Goal: Task Accomplishment & Management: Manage account settings

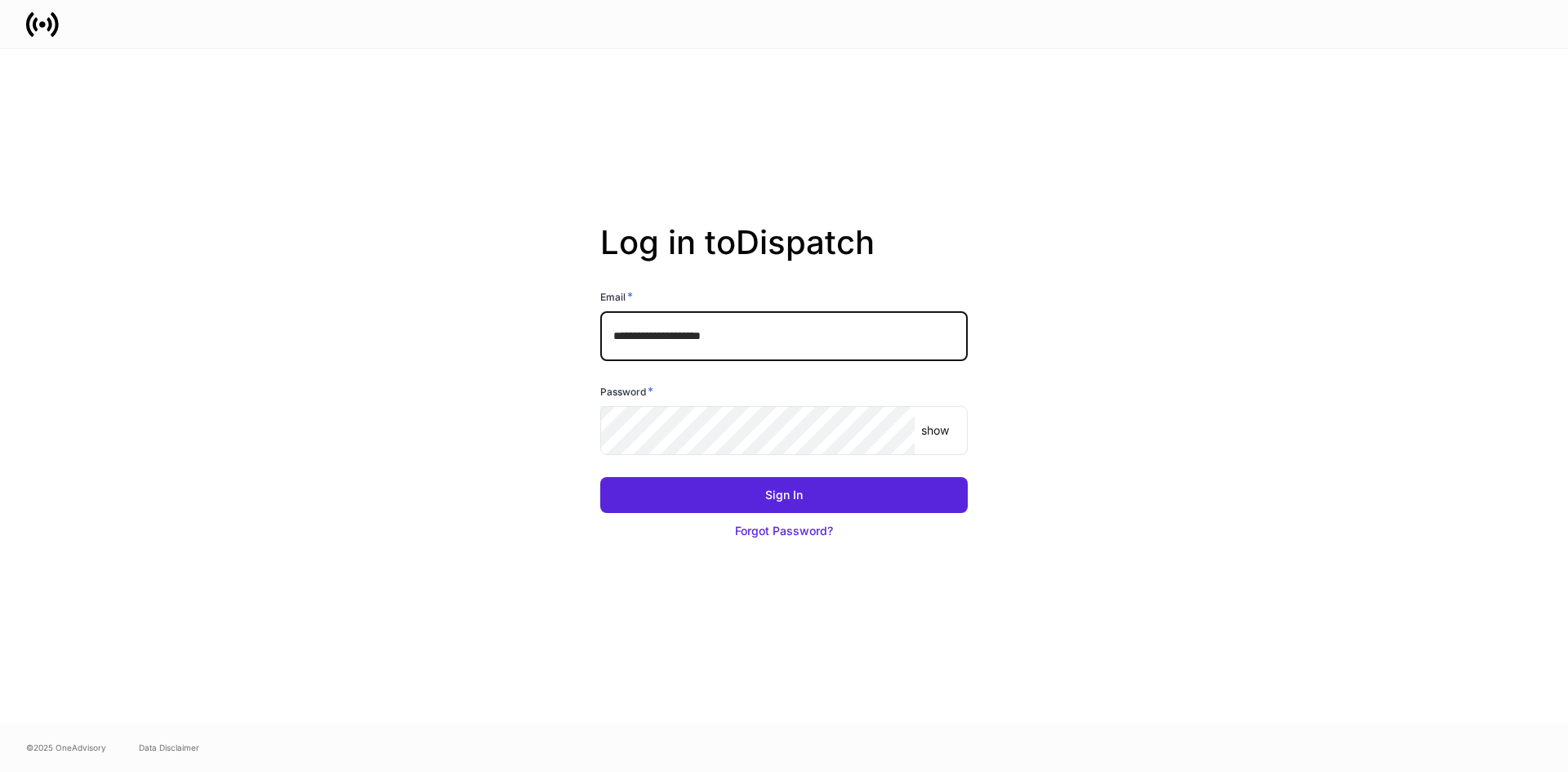
click at [754, 339] on input "**********" at bounding box center [784, 335] width 368 height 49
click at [716, 343] on input "**********" at bounding box center [784, 335] width 368 height 49
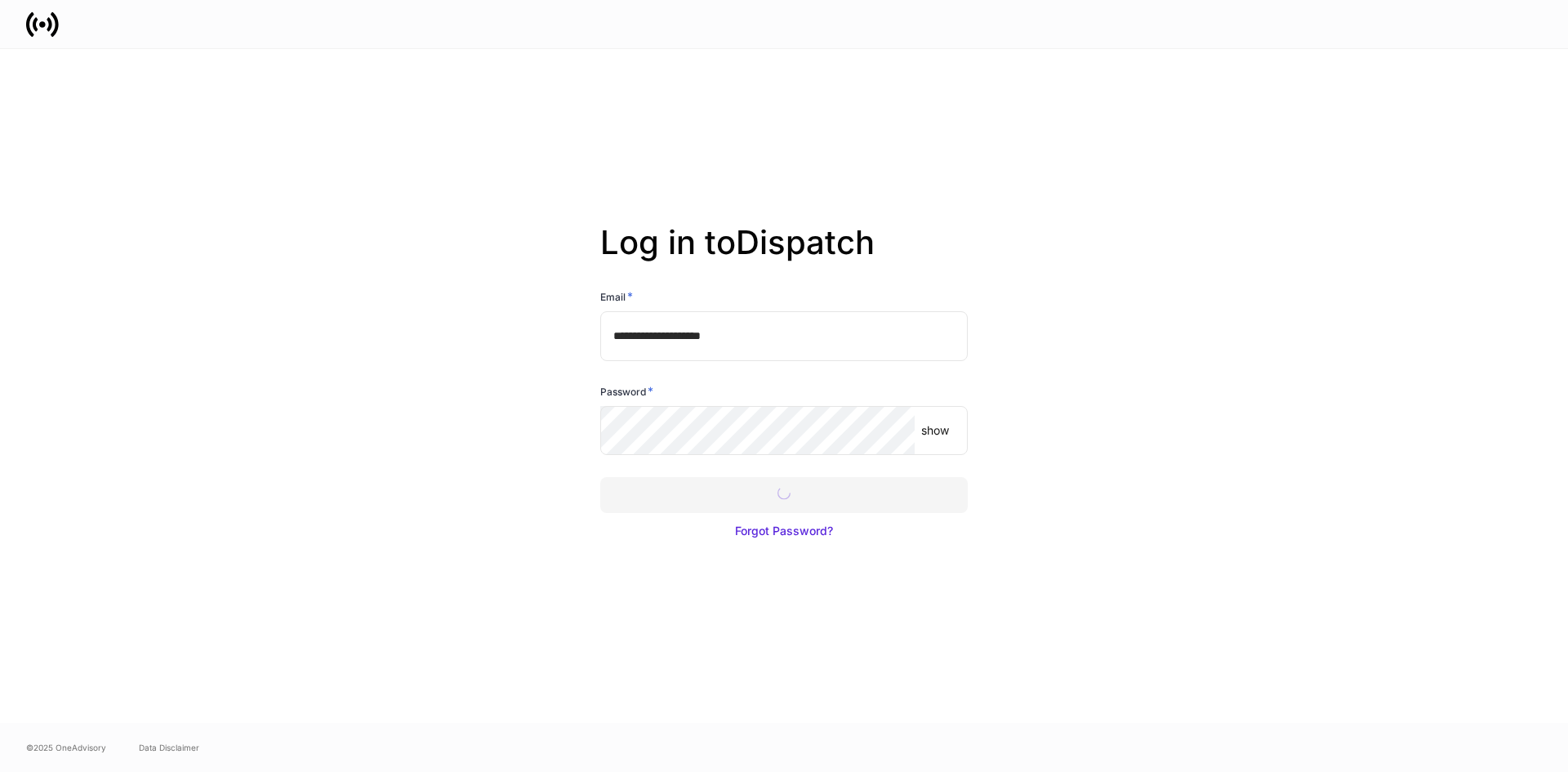
click at [707, 494] on div at bounding box center [784, 386] width 1568 height 772
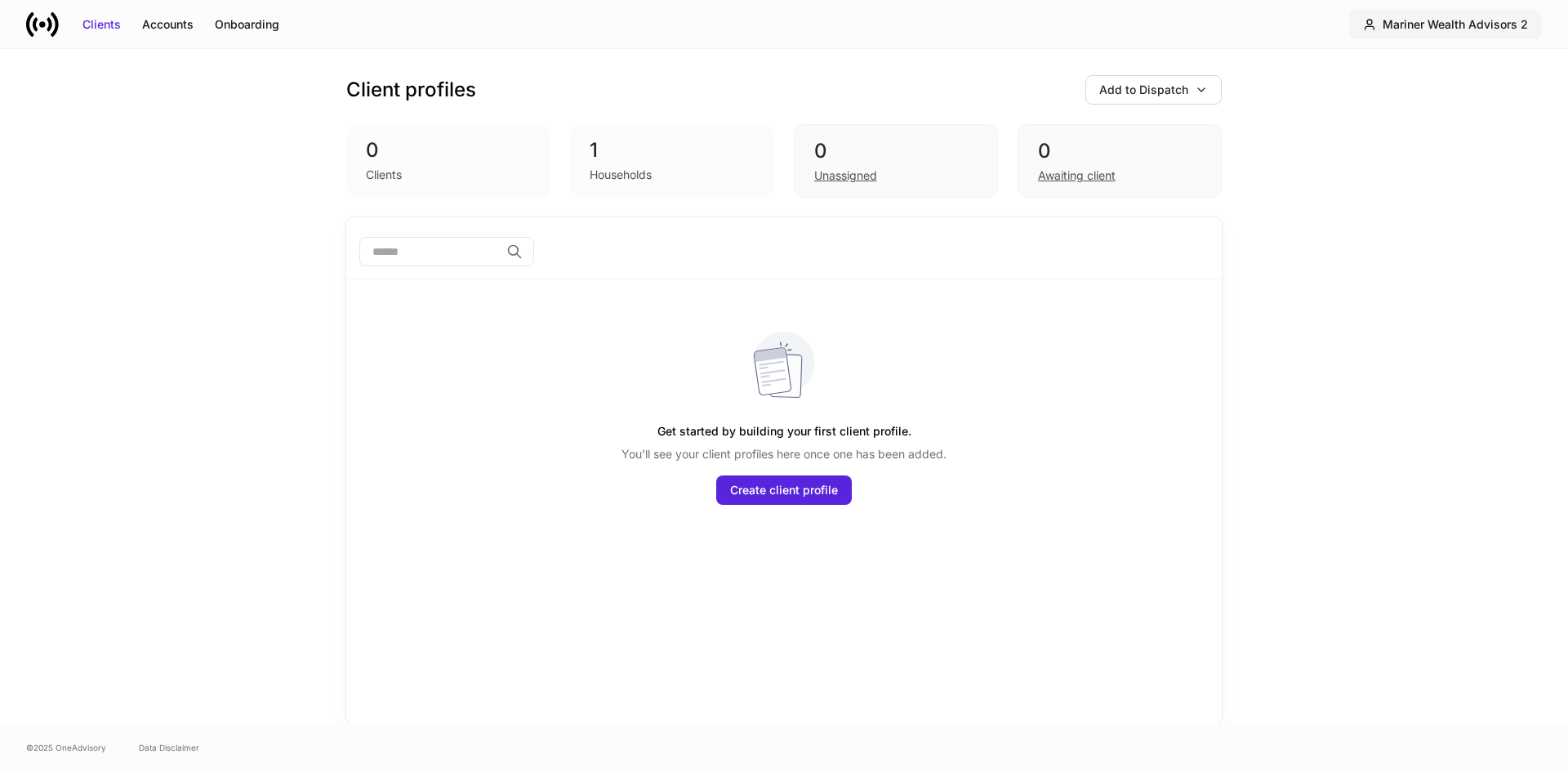
click at [1414, 25] on div "Mariner Wealth Advisors 2" at bounding box center [1456, 25] width 146 height 17
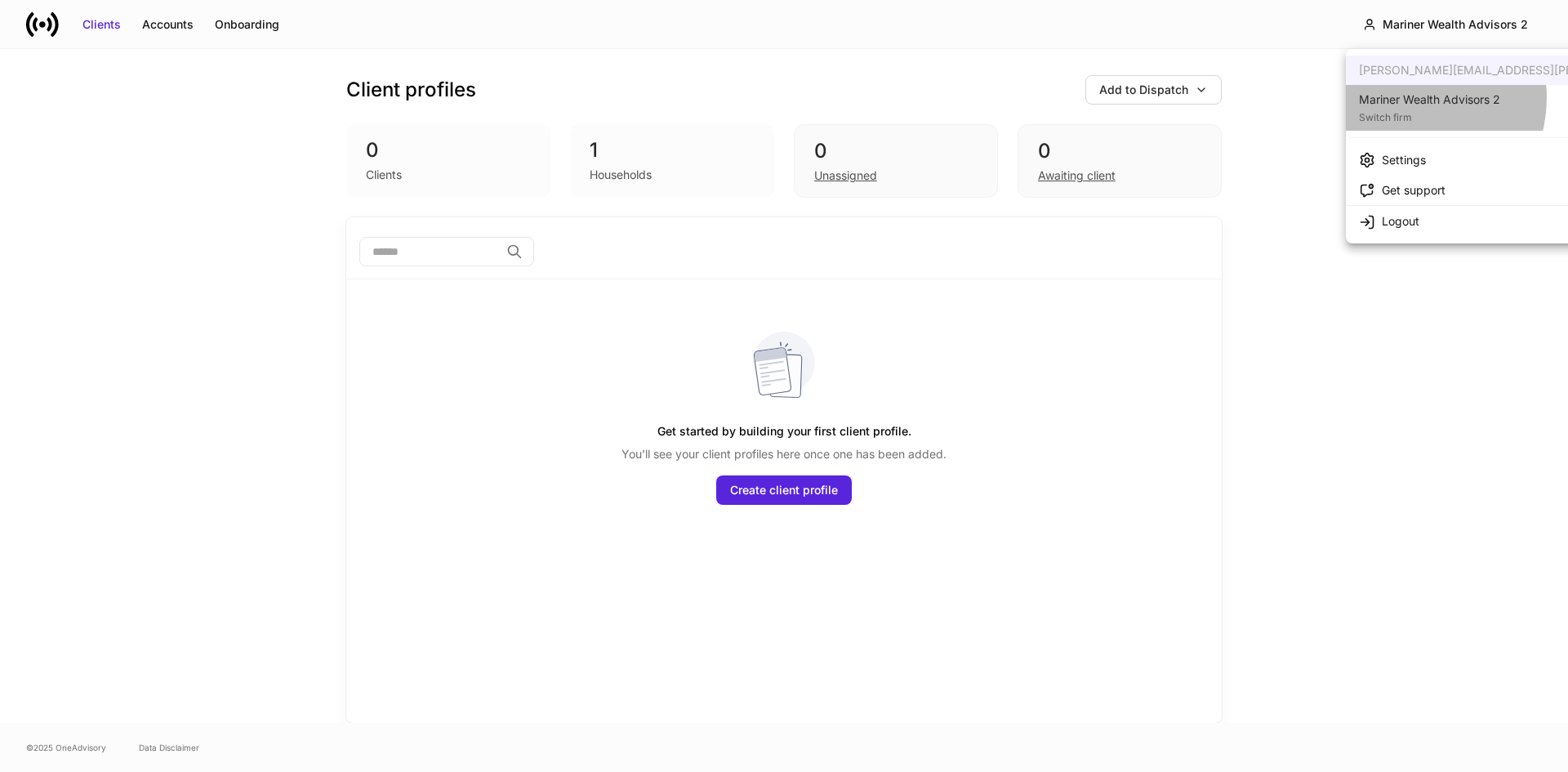
click at [1408, 98] on div "Mariner Wealth Advisors 2" at bounding box center [1429, 99] width 141 height 17
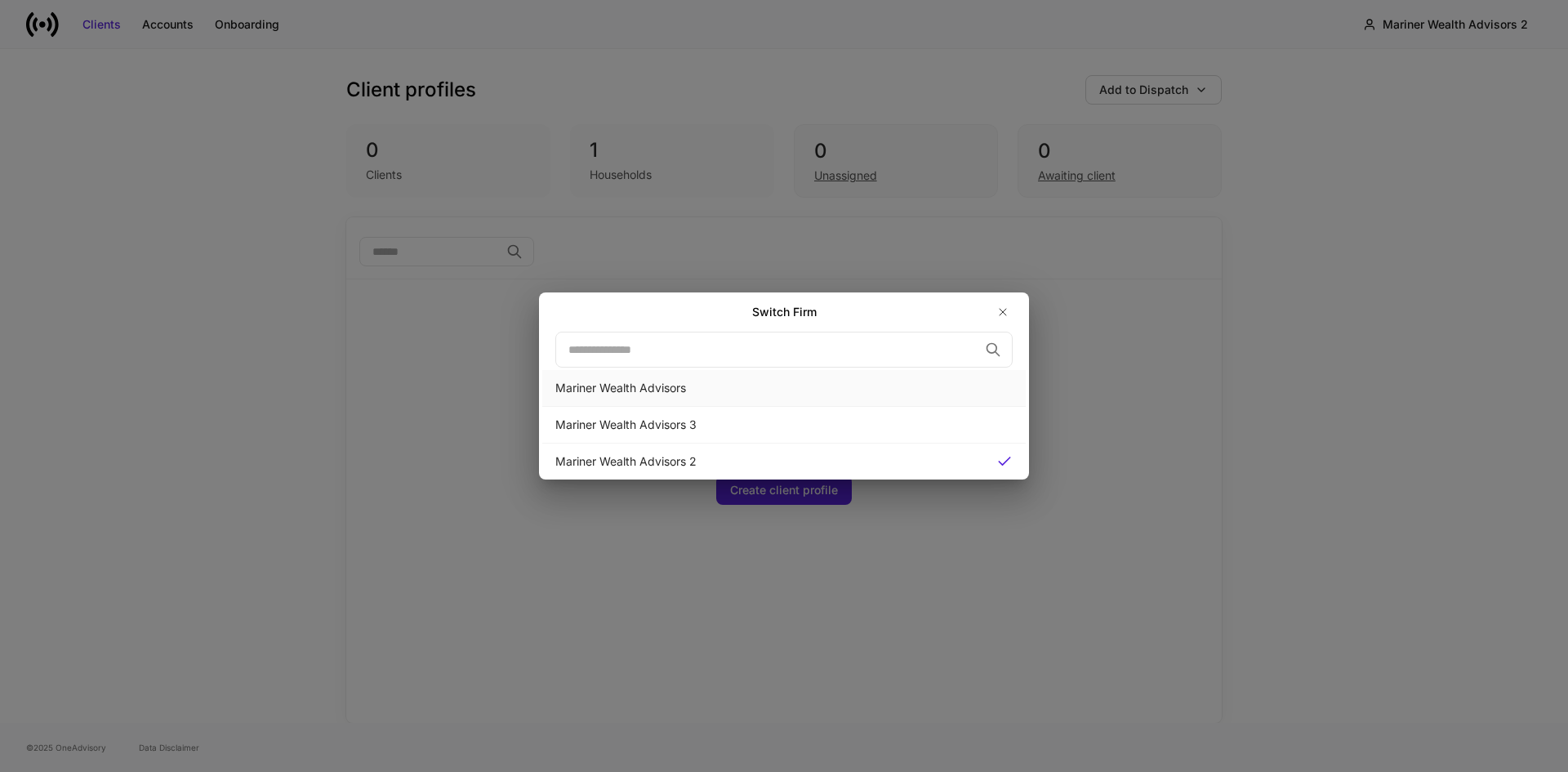
click at [670, 385] on div "Mariner Wealth Advisors" at bounding box center [783, 388] width 457 height 17
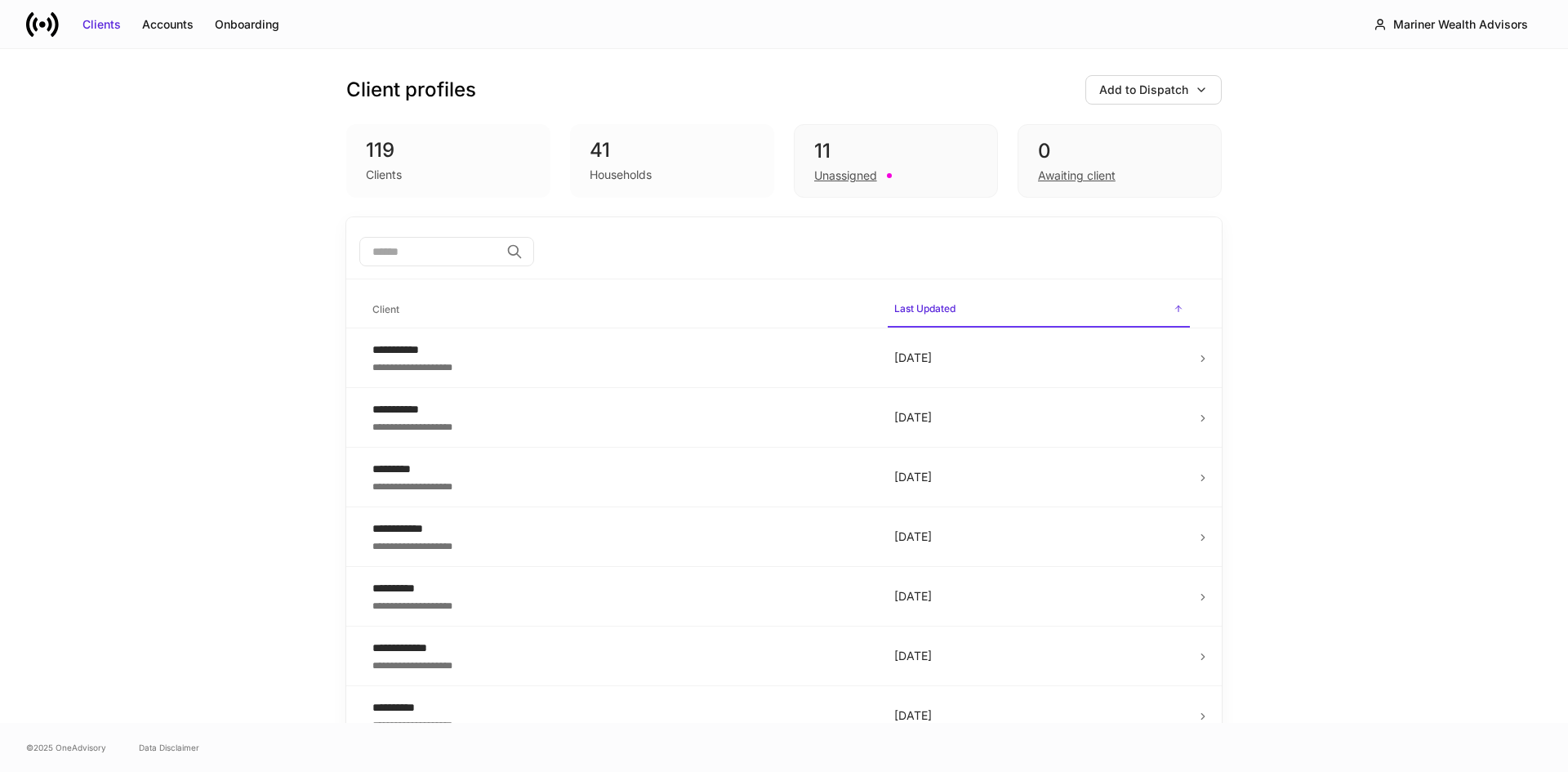
click at [611, 181] on div "Households" at bounding box center [621, 175] width 62 height 17
click at [368, 170] on div "Clients" at bounding box center [384, 175] width 36 height 17
click at [828, 177] on div "Unassigned" at bounding box center [845, 176] width 63 height 17
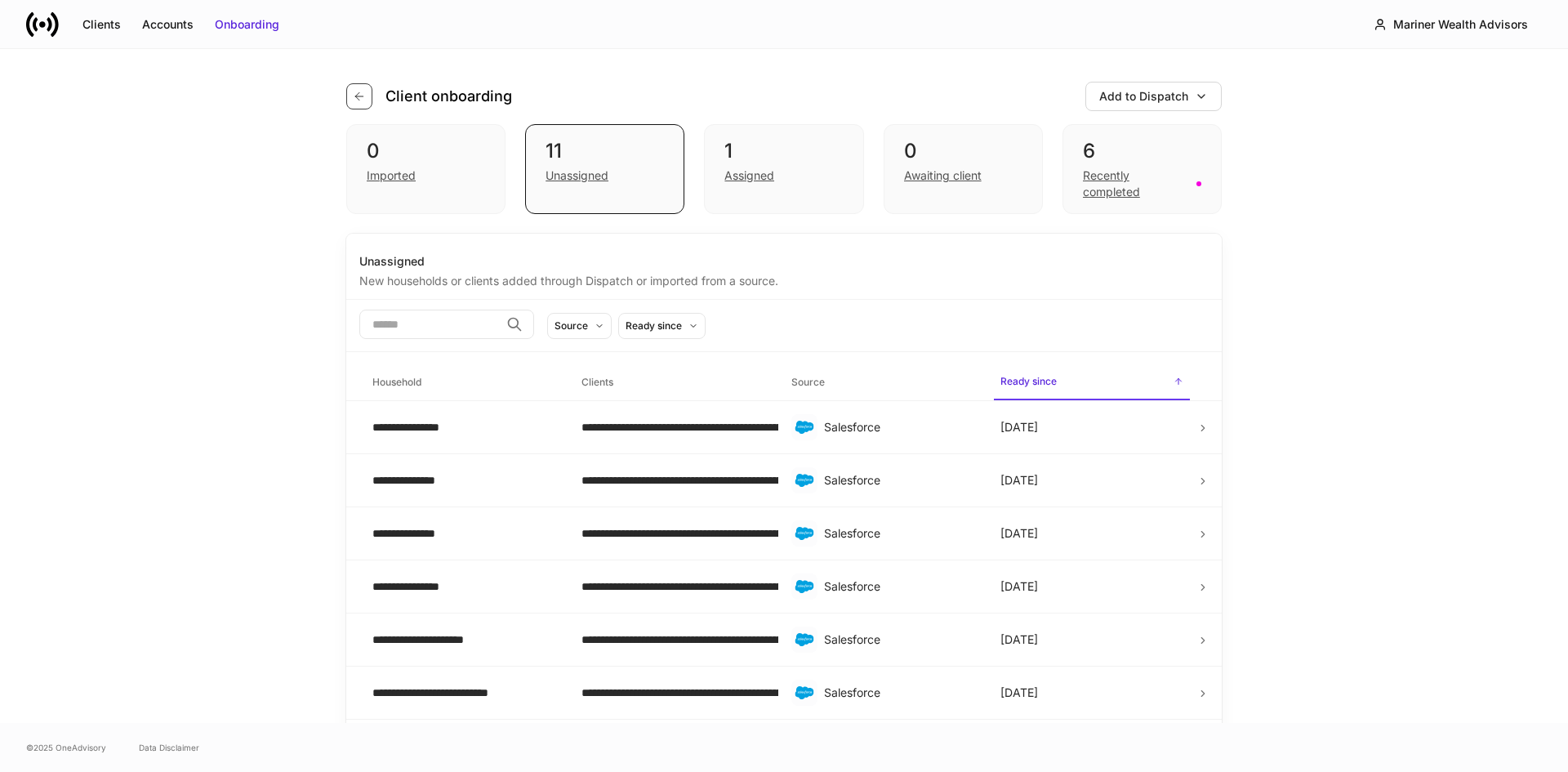
click at [353, 92] on icon "button" at bounding box center [359, 96] width 13 height 13
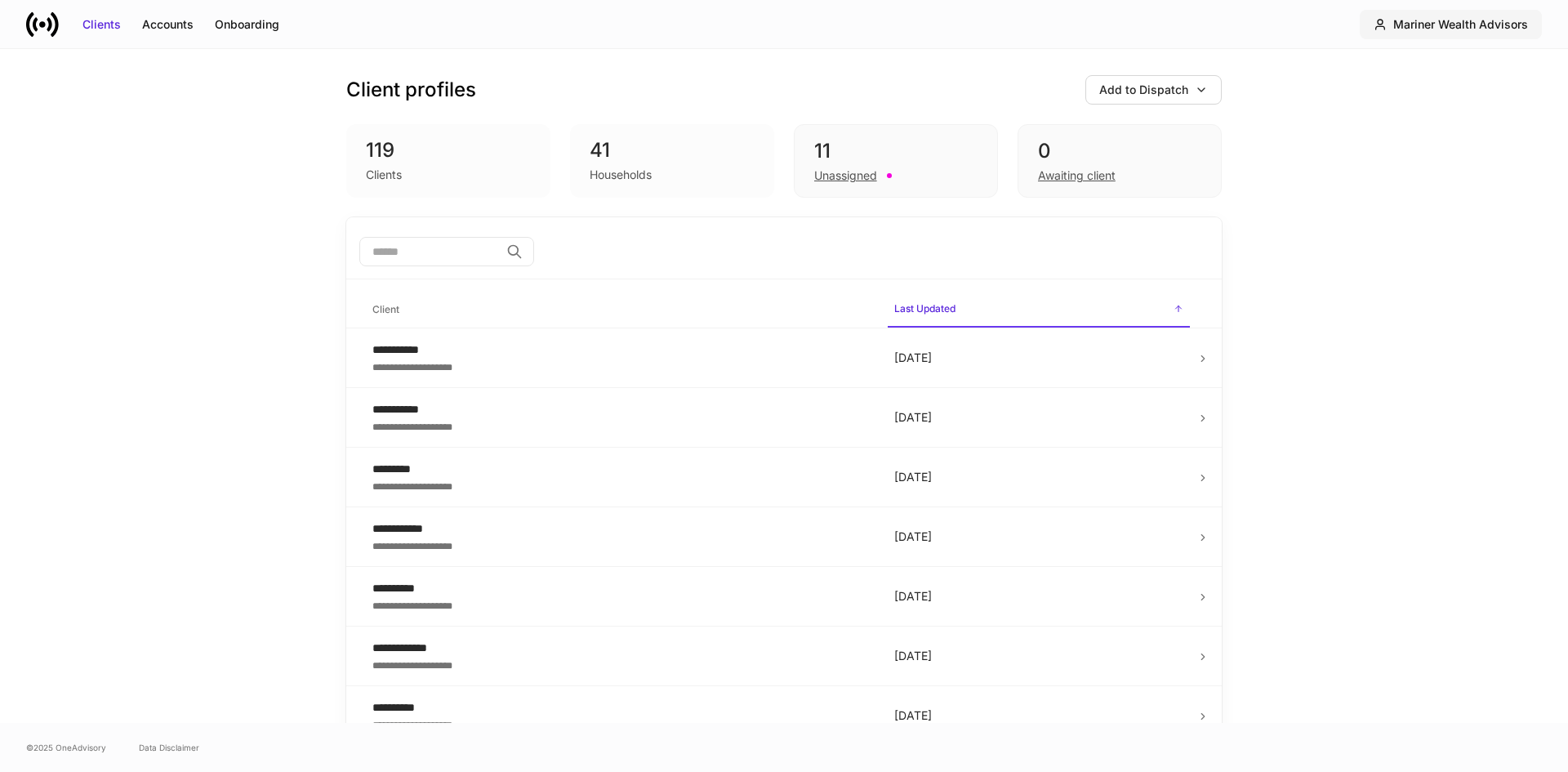
click at [1420, 26] on div "Mariner Wealth Advisors" at bounding box center [1460, 25] width 134 height 17
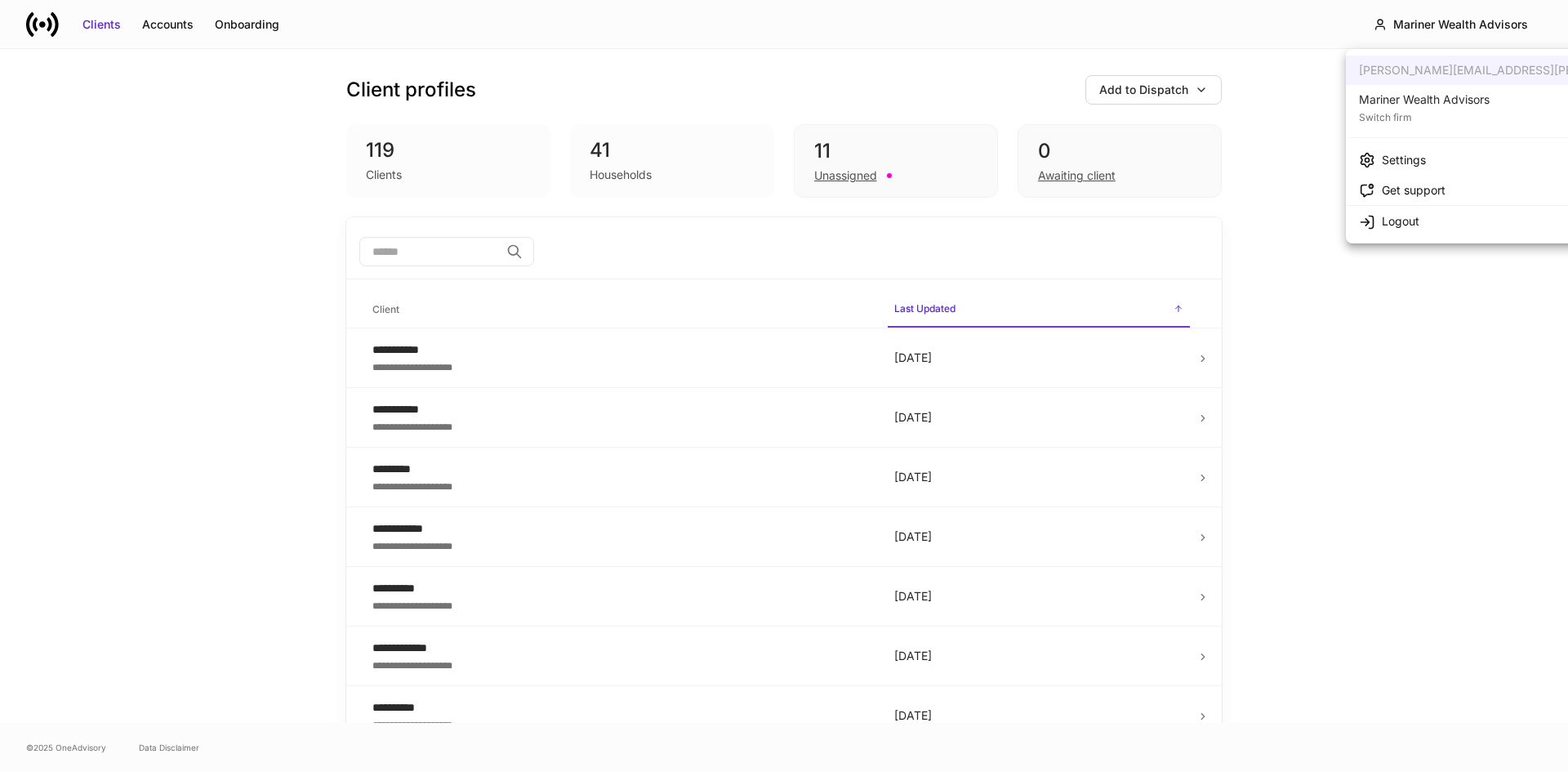
click at [1413, 109] on div "Switch firm" at bounding box center [1424, 116] width 131 height 17
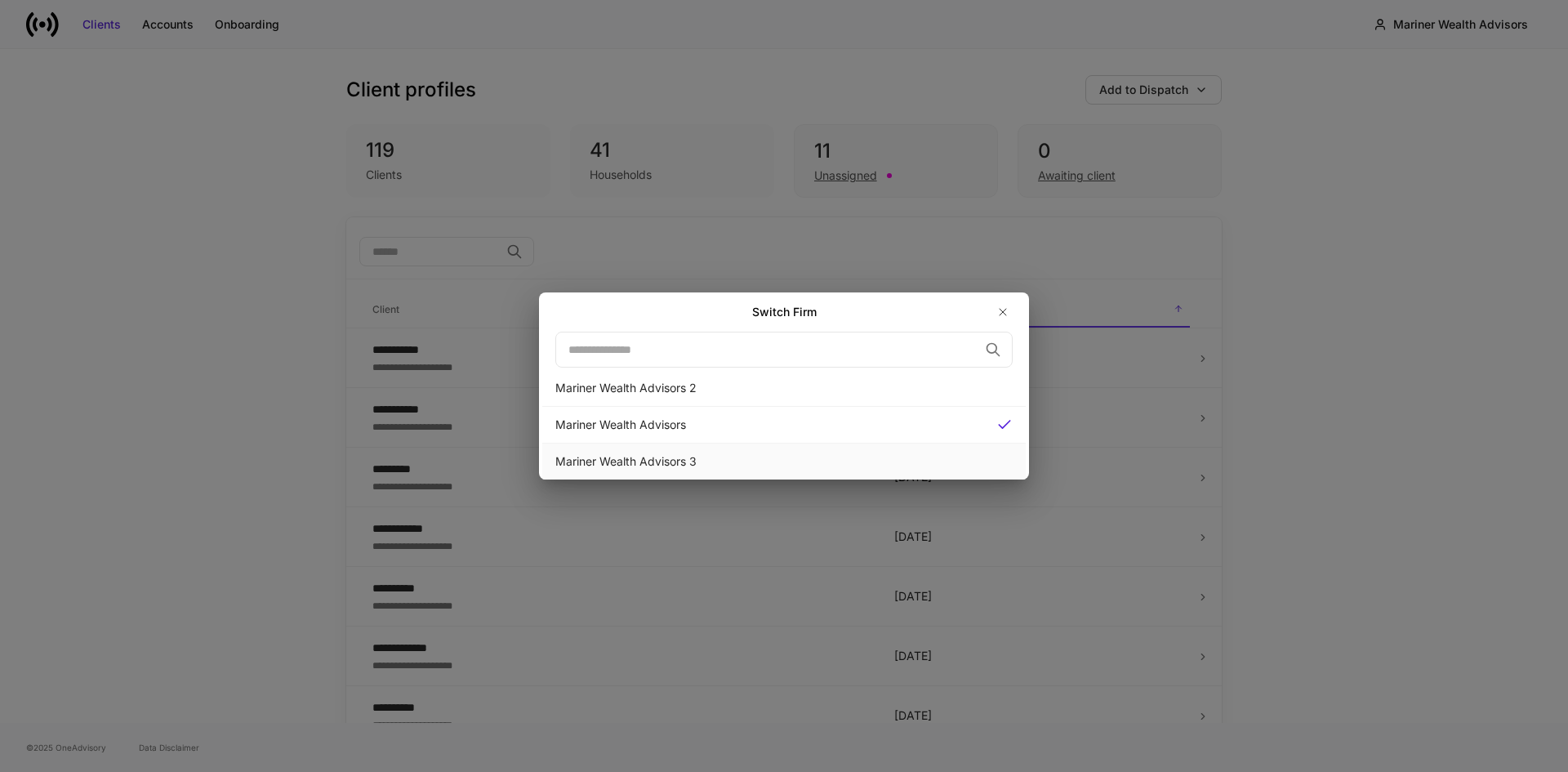
click at [656, 456] on div "Mariner Wealth Advisors 3" at bounding box center [783, 461] width 457 height 17
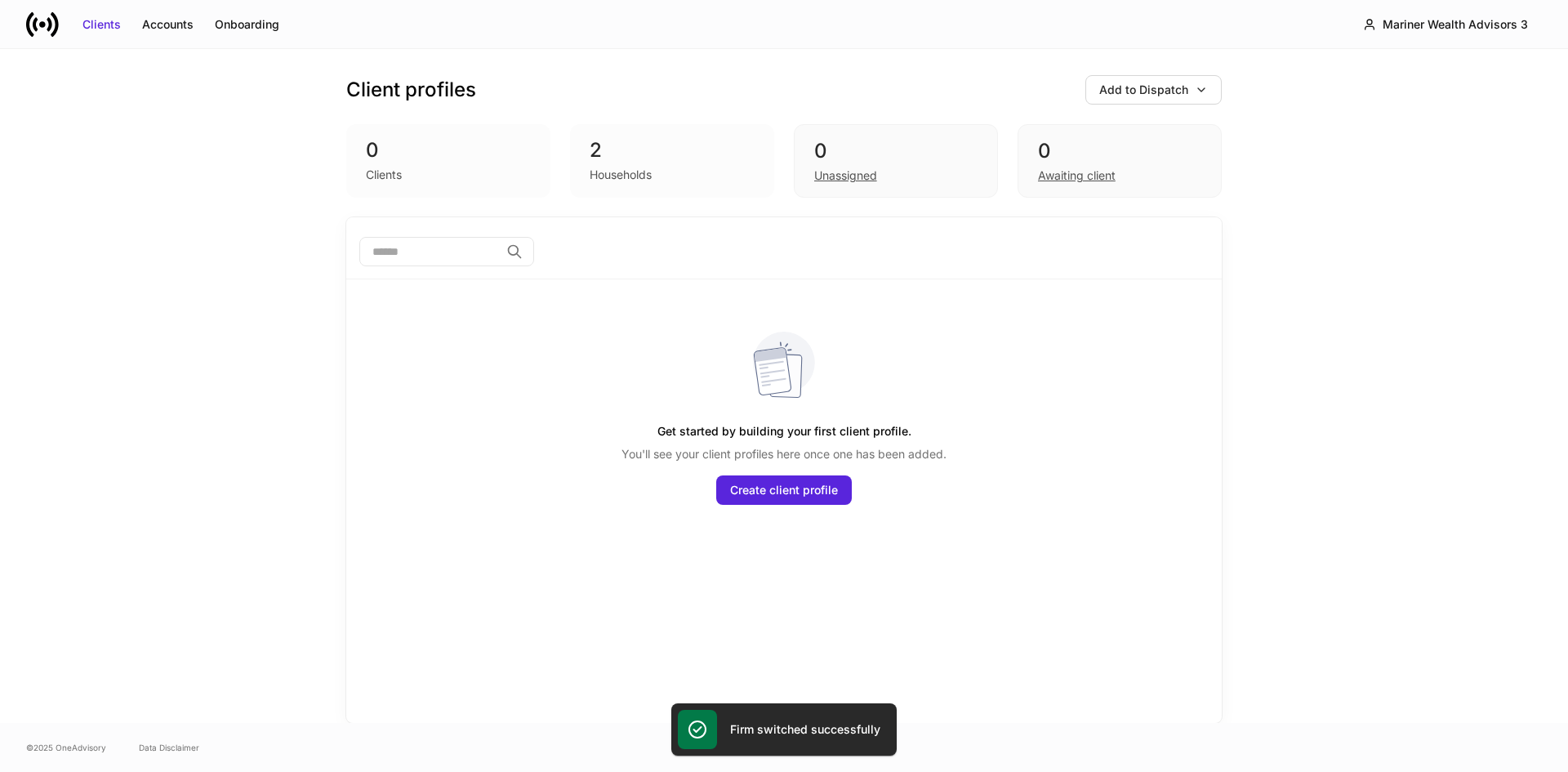
click at [626, 177] on div "Households" at bounding box center [621, 175] width 62 height 17
drag, startPoint x: 592, startPoint y: 152, endPoint x: 683, endPoint y: 148, distance: 91.1
click at [597, 151] on div "2" at bounding box center [673, 150] width 165 height 26
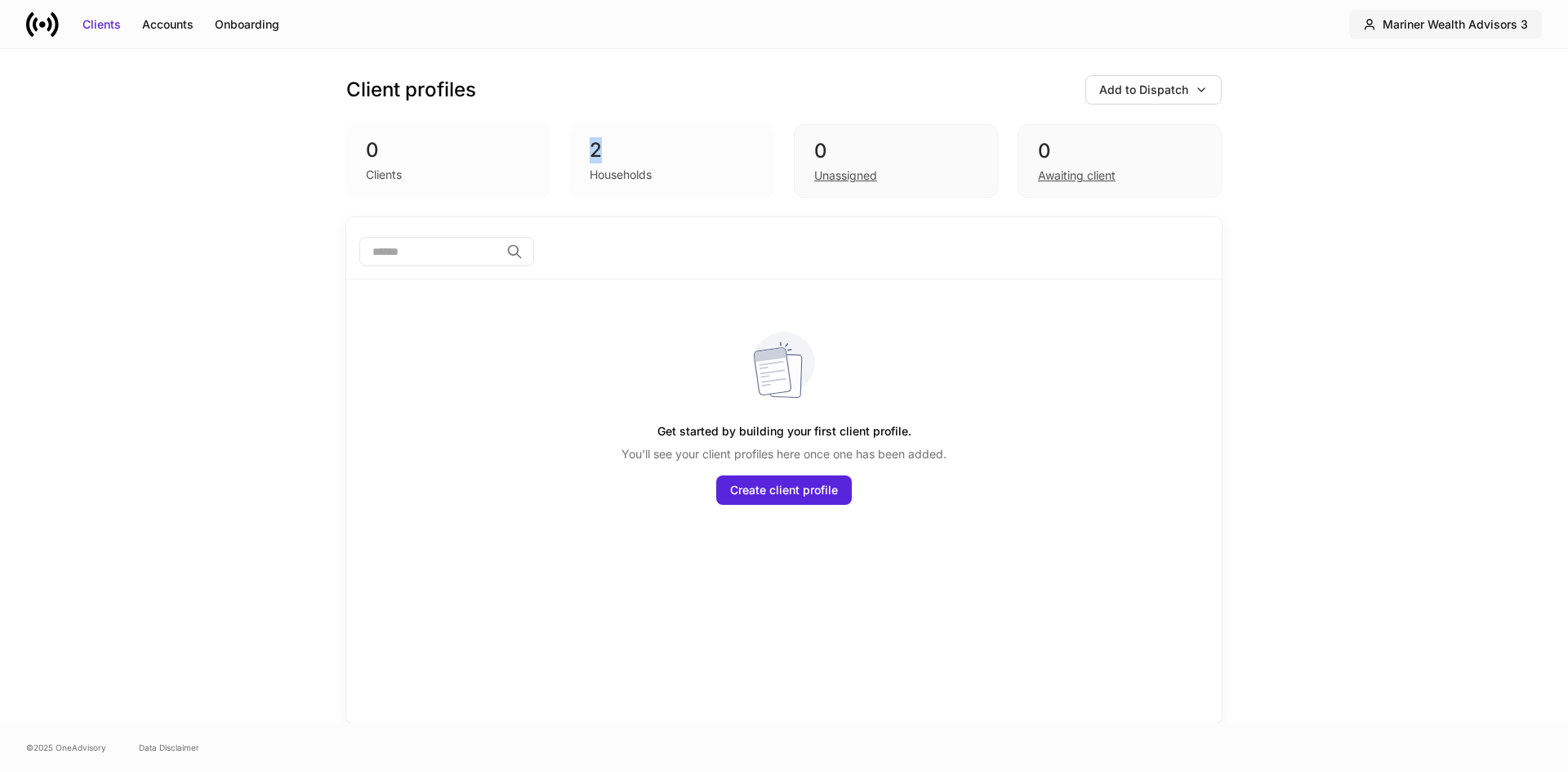
click at [1488, 18] on div "Mariner Wealth Advisors 3" at bounding box center [1456, 25] width 146 height 17
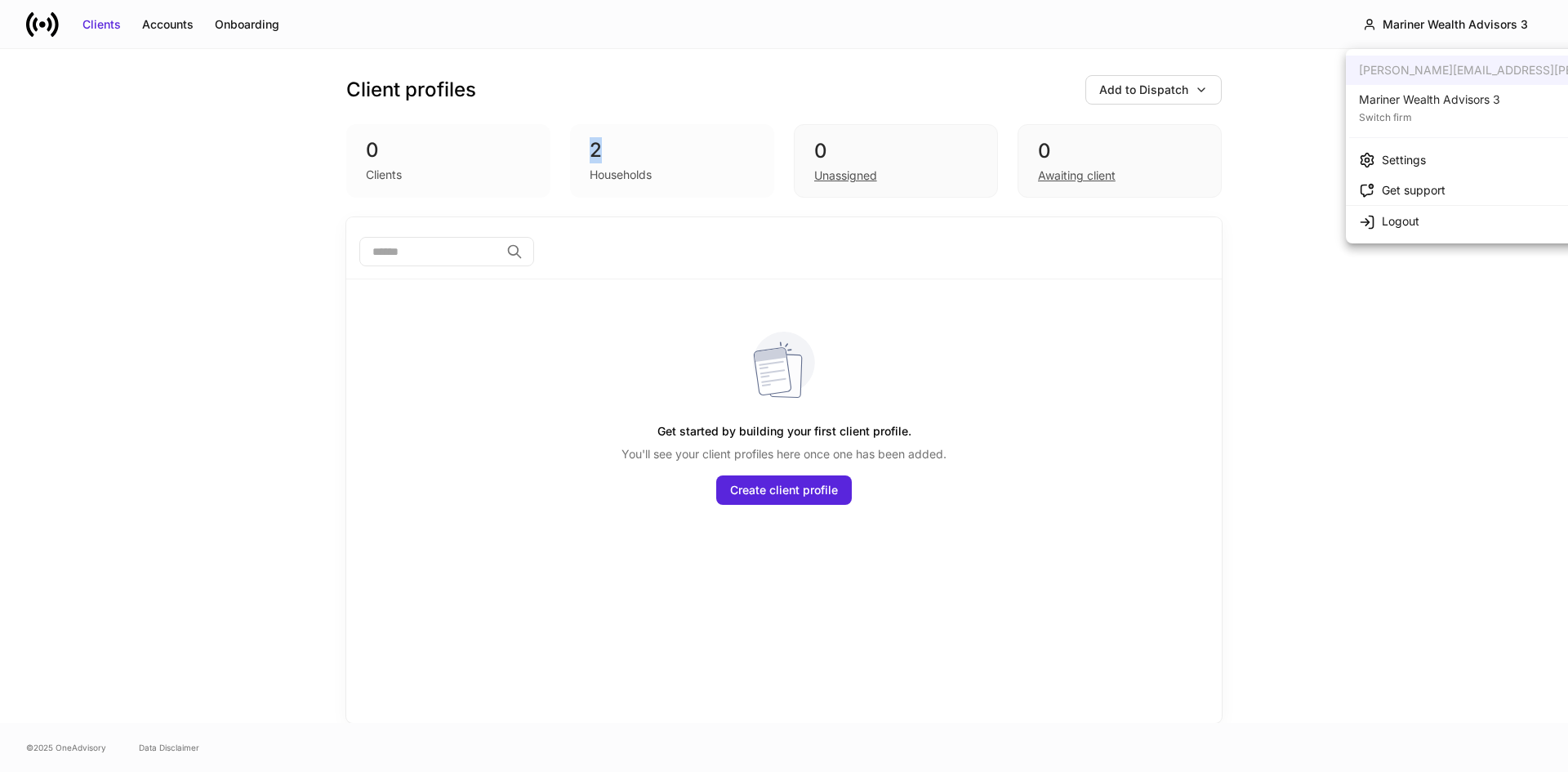
click at [1423, 106] on div "Mariner Wealth Advisors 3" at bounding box center [1429, 99] width 141 height 17
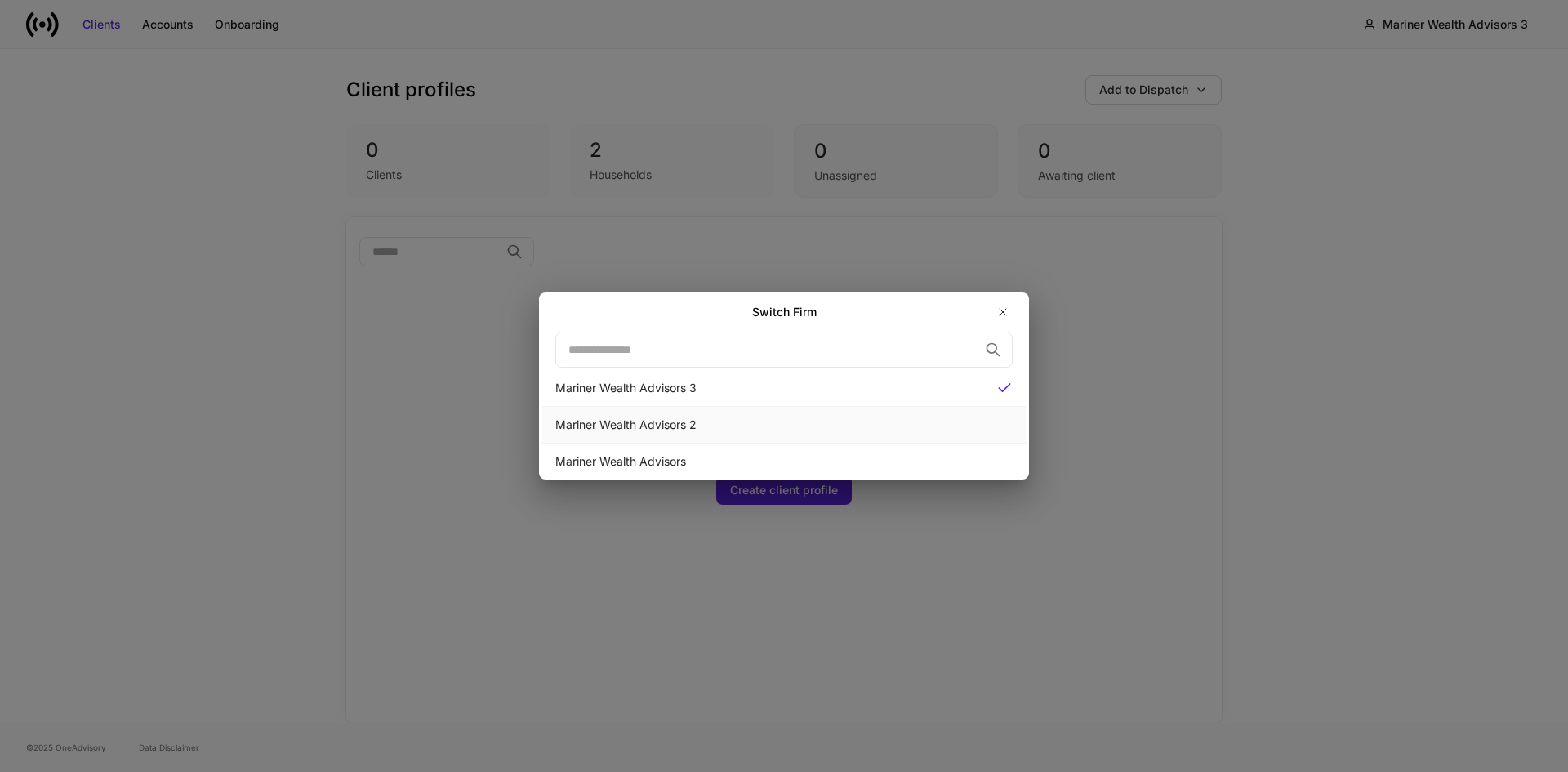
click at [666, 423] on div "Mariner Wealth Advisors 2" at bounding box center [783, 424] width 457 height 17
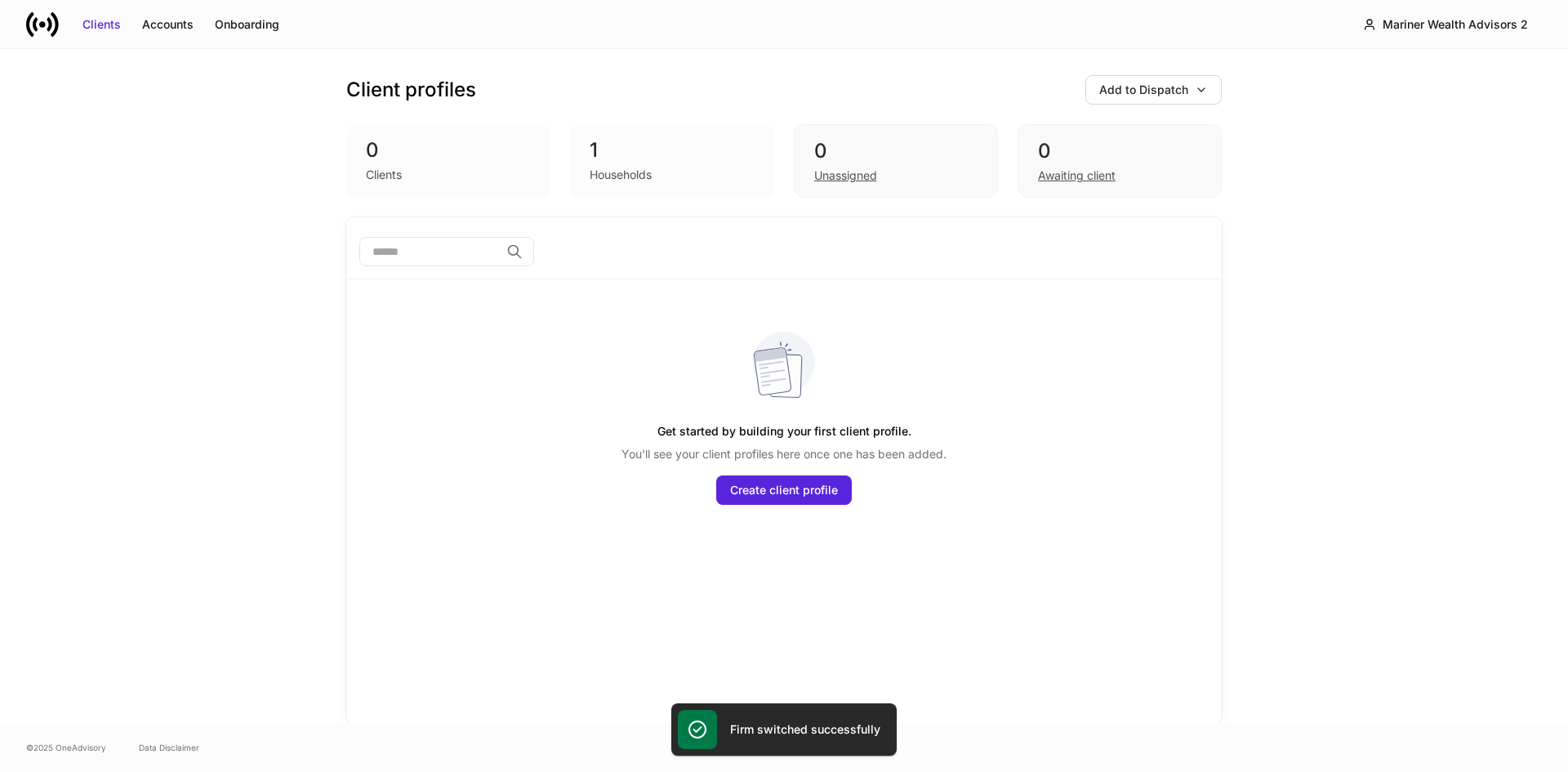
drag, startPoint x: 263, startPoint y: 390, endPoint x: 510, endPoint y: 243, distance: 287.4
click at [263, 390] on div "Client profiles Add to Dispatch 0 Clients 1 Households 0 Unassigned 0 Awaiting …" at bounding box center [784, 386] width 1568 height 674
click at [607, 174] on div "Households" at bounding box center [621, 175] width 62 height 17
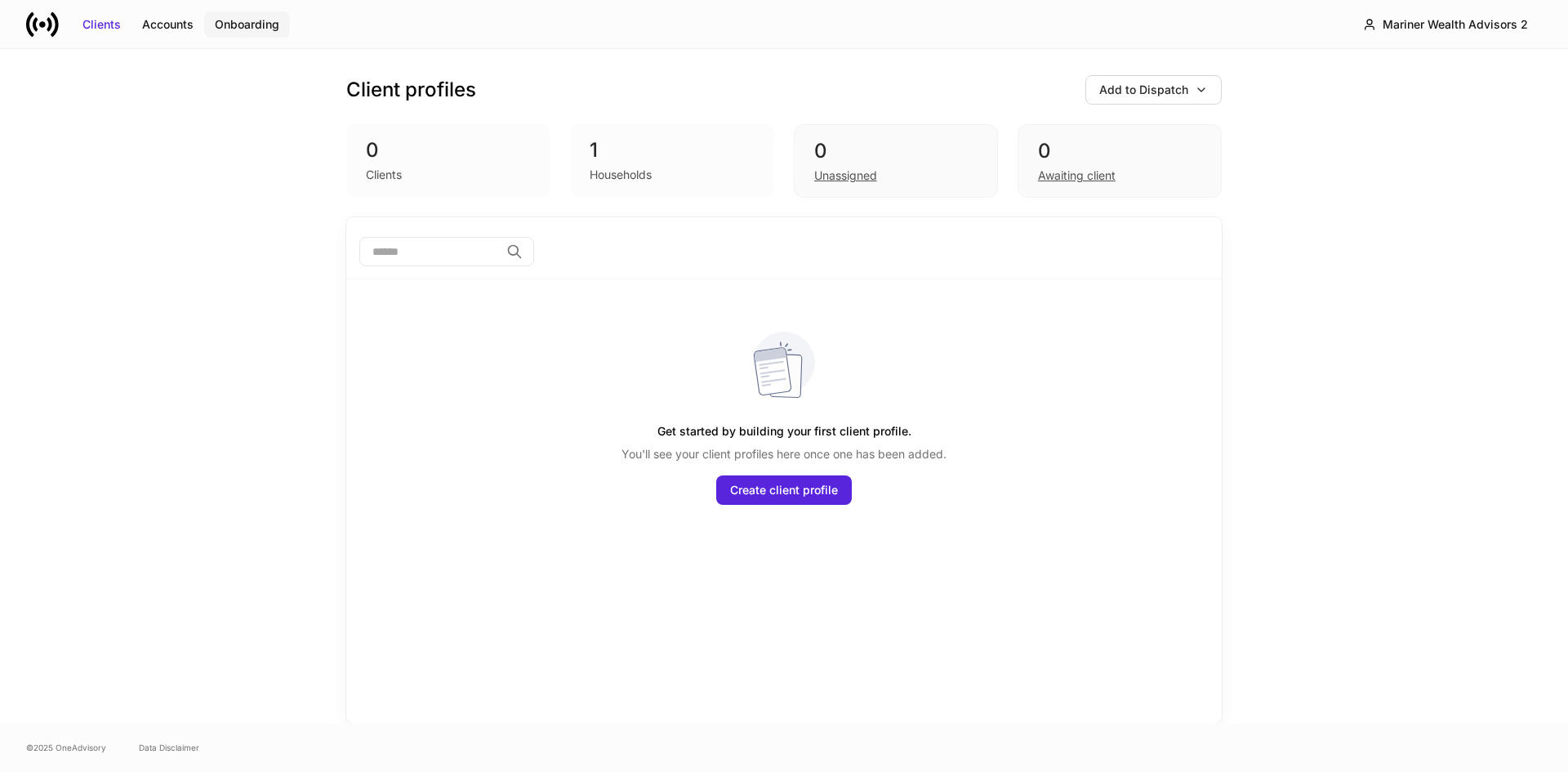
click at [250, 26] on div "Onboarding" at bounding box center [247, 25] width 64 height 17
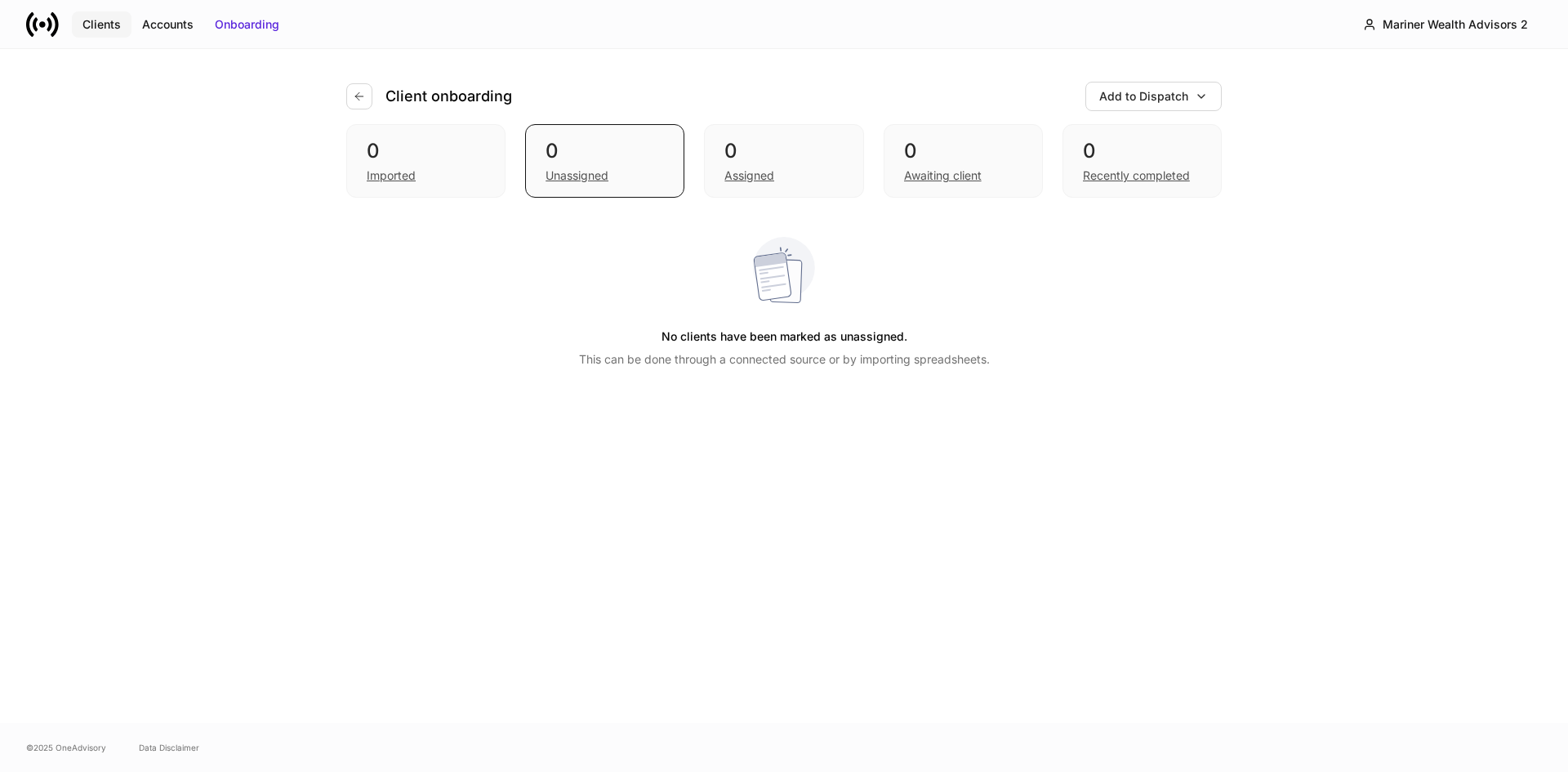
click at [98, 18] on div "Clients" at bounding box center [102, 25] width 39 height 17
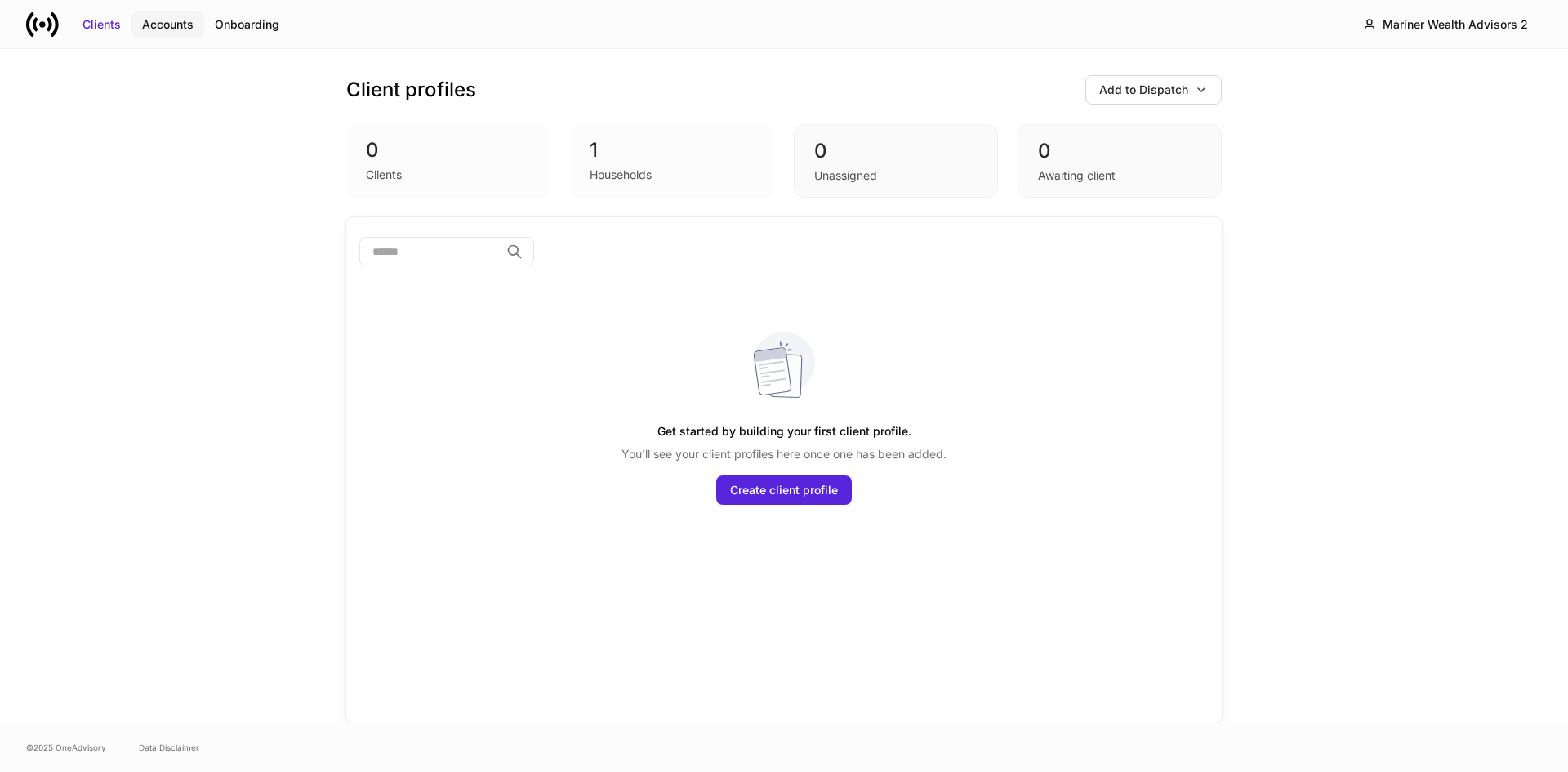
click at [176, 26] on div "Accounts" at bounding box center [168, 25] width 52 height 17
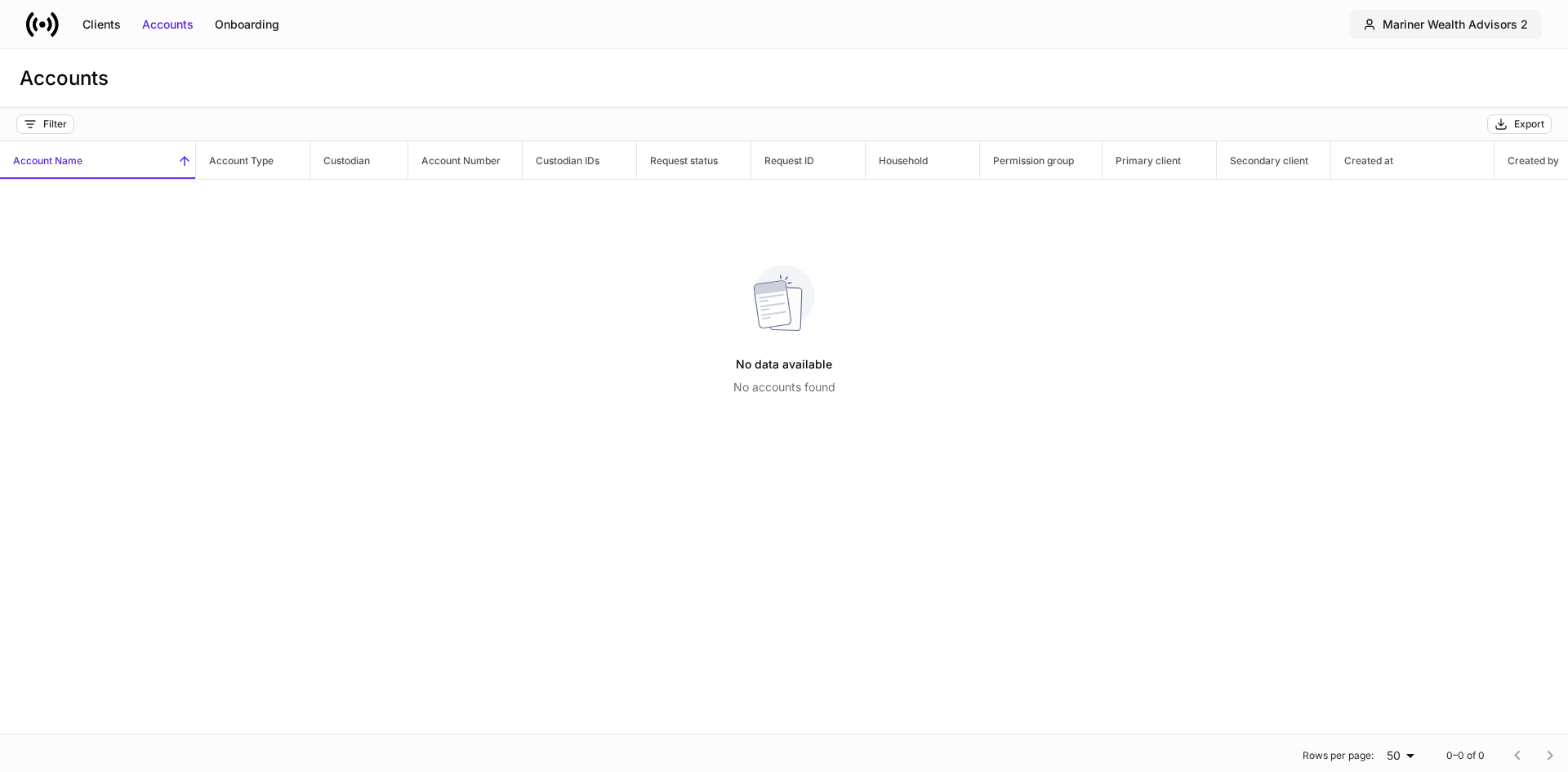
click at [1478, 27] on div "Mariner Wealth Advisors 2" at bounding box center [1456, 25] width 146 height 17
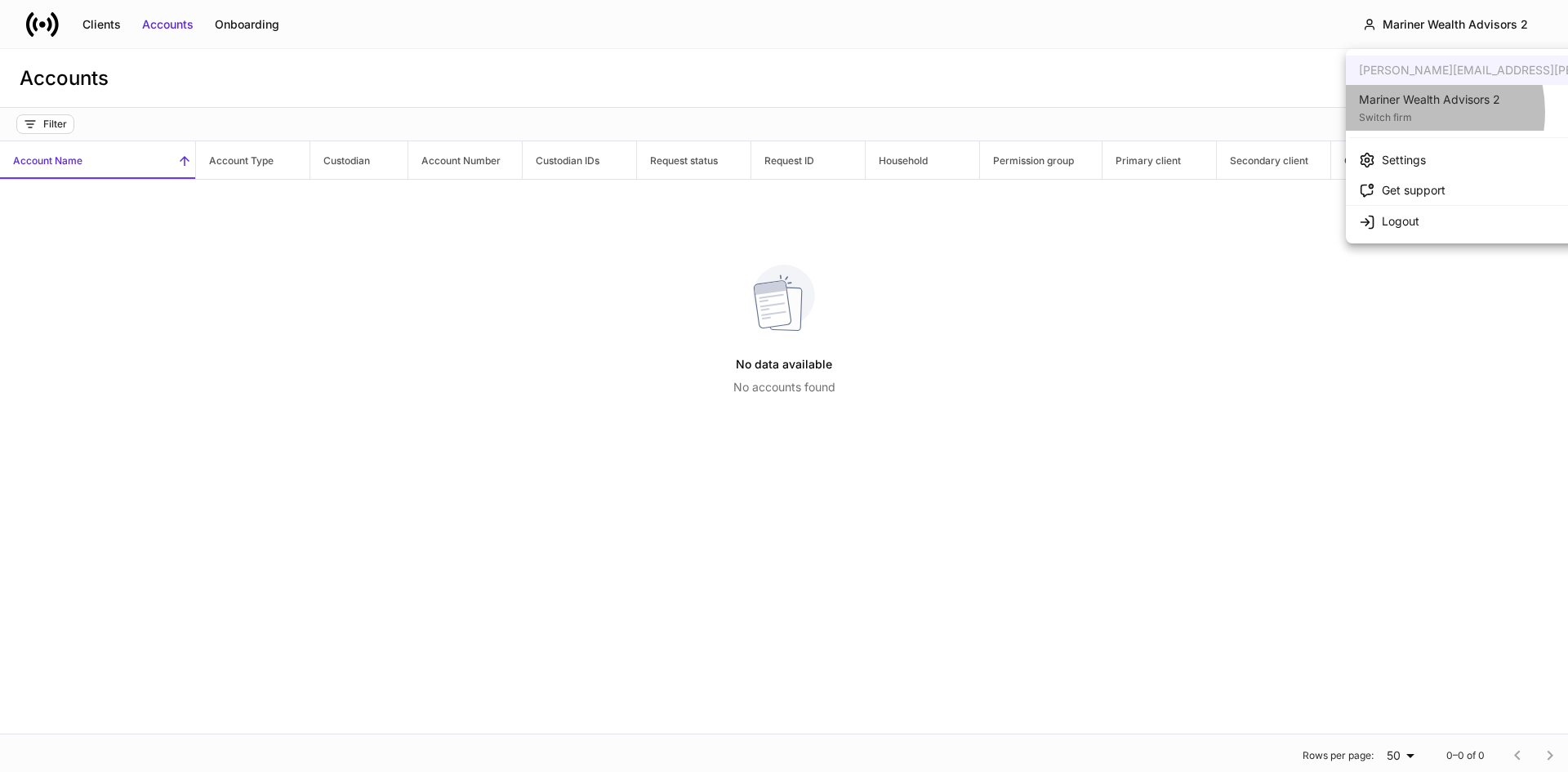
click at [1407, 112] on div "Switch firm" at bounding box center [1429, 116] width 141 height 17
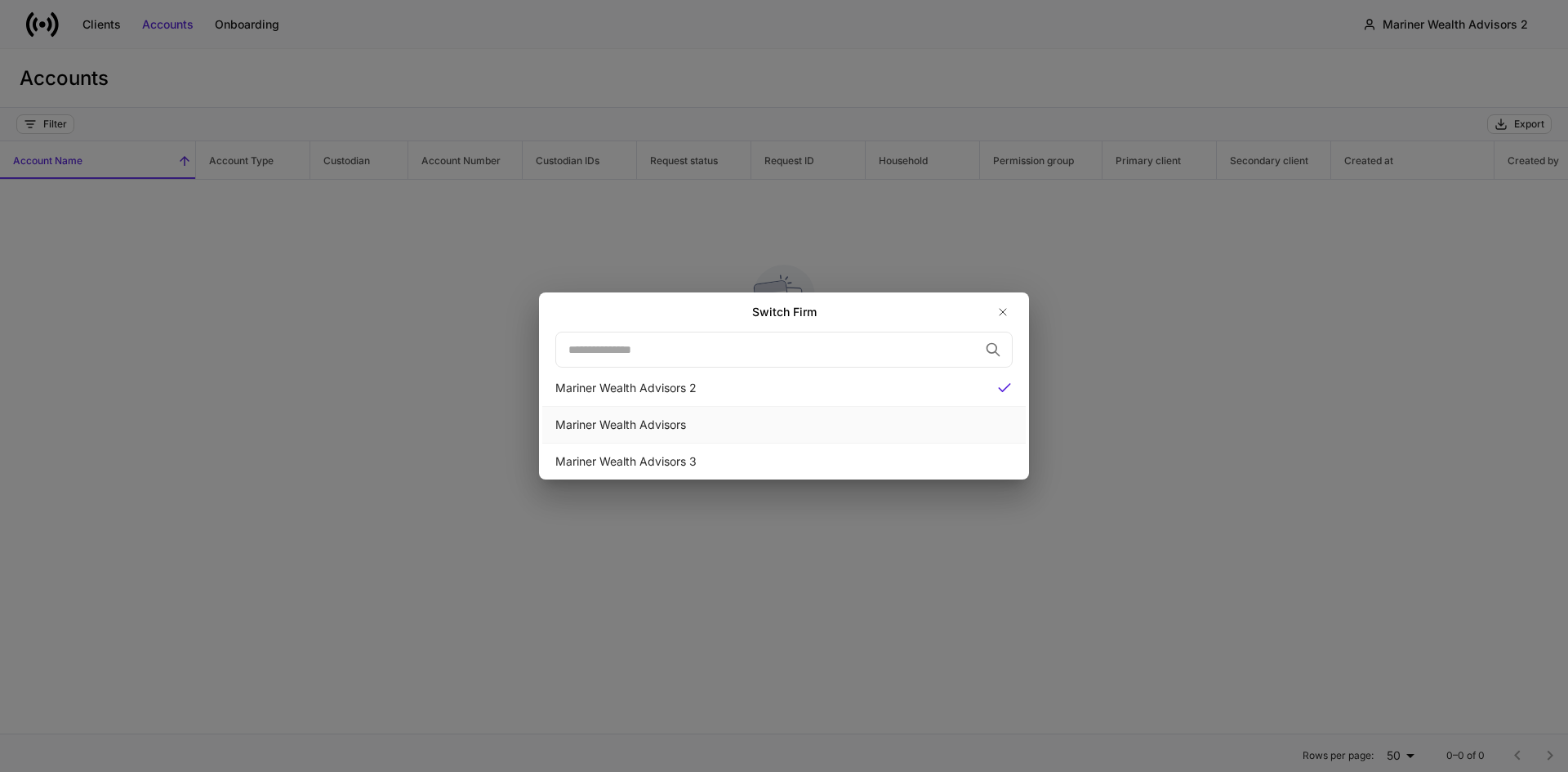
click at [664, 420] on div "Mariner Wealth Advisors" at bounding box center [783, 424] width 457 height 17
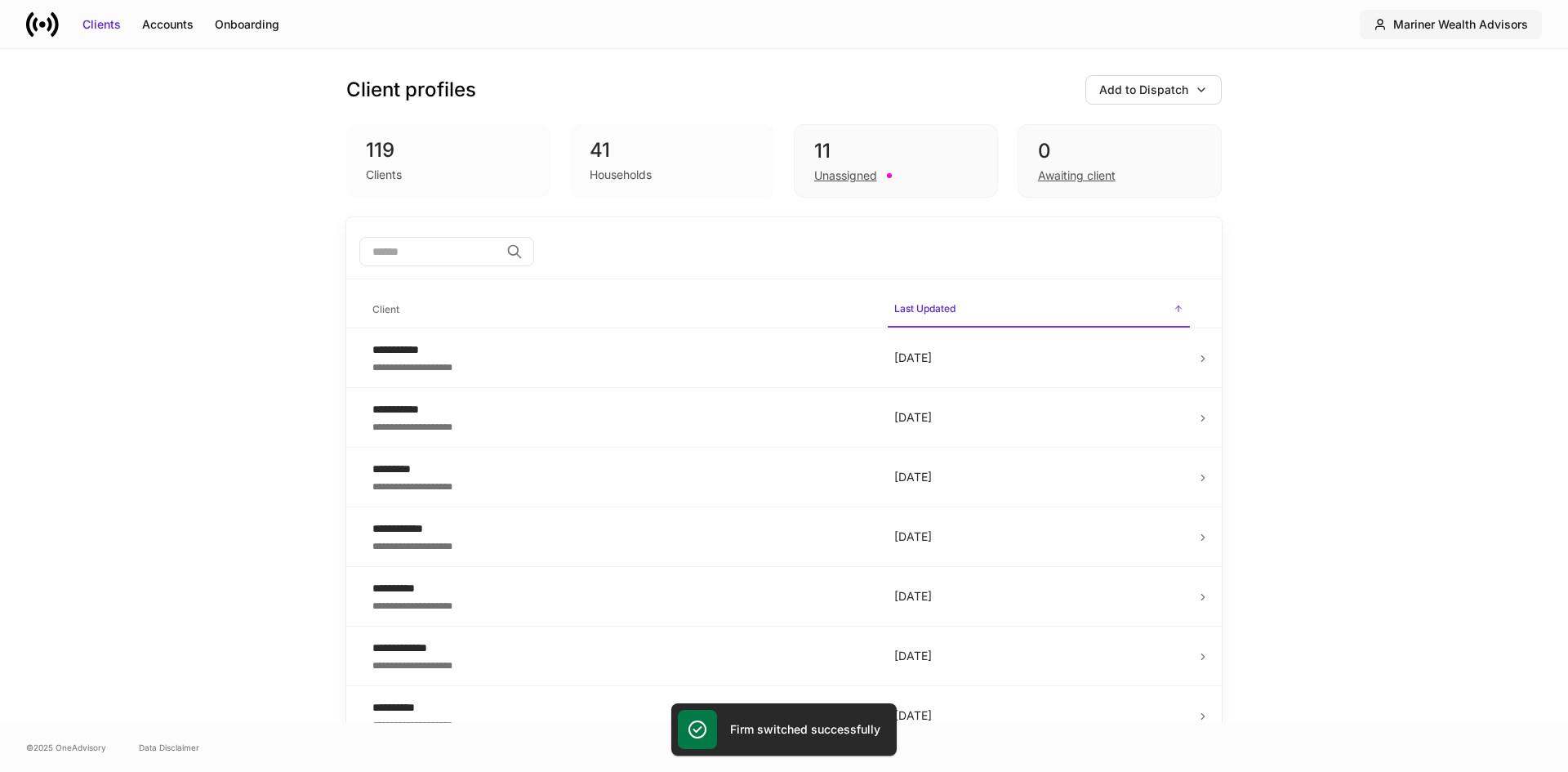
click at [1464, 18] on div "Mariner Wealth Advisors" at bounding box center [1460, 25] width 134 height 17
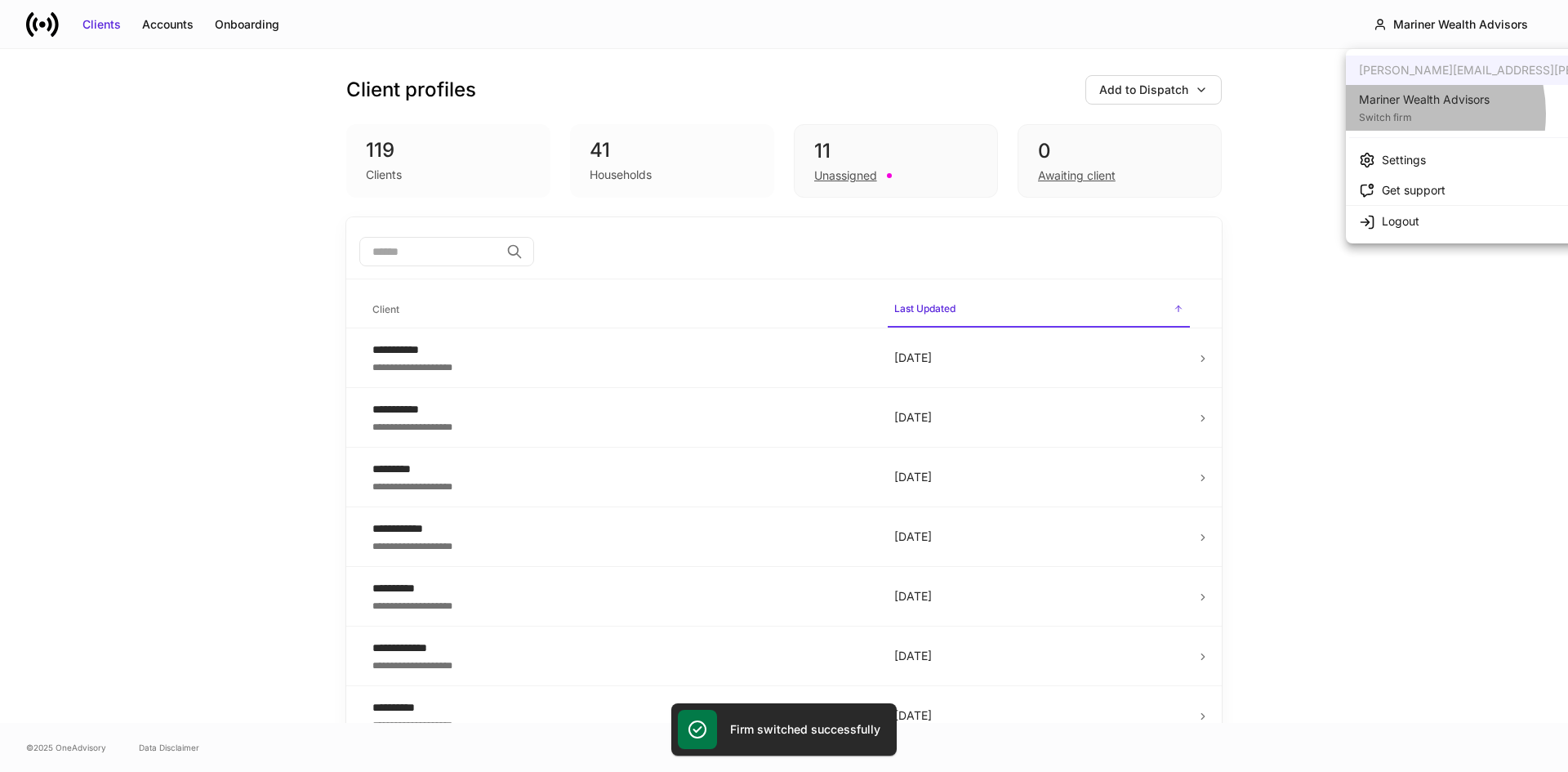
click at [1401, 113] on div "Switch firm" at bounding box center [1424, 116] width 131 height 17
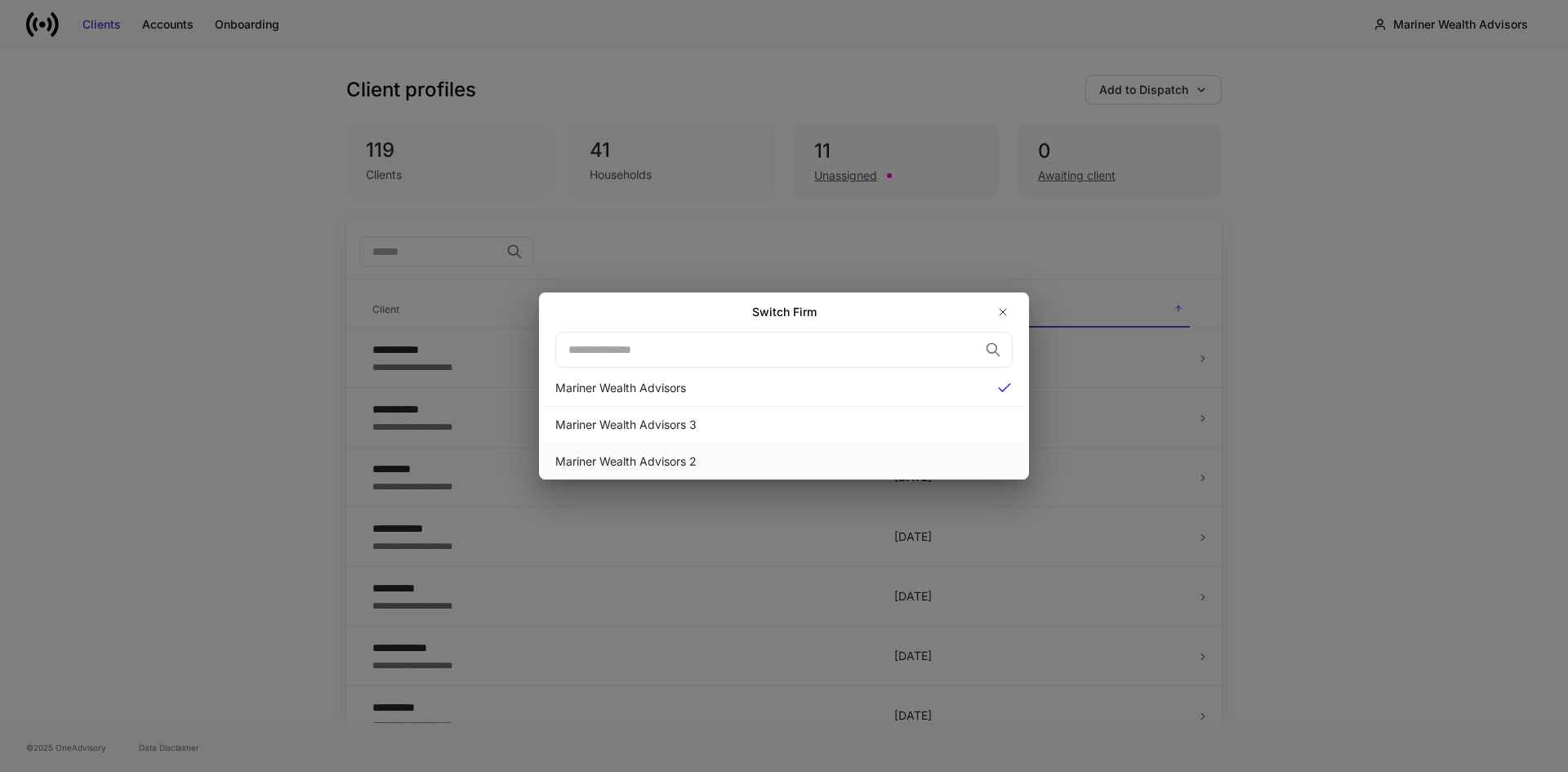
click at [732, 451] on div "Mariner Wealth Advisors 2" at bounding box center [784, 461] width 484 height 36
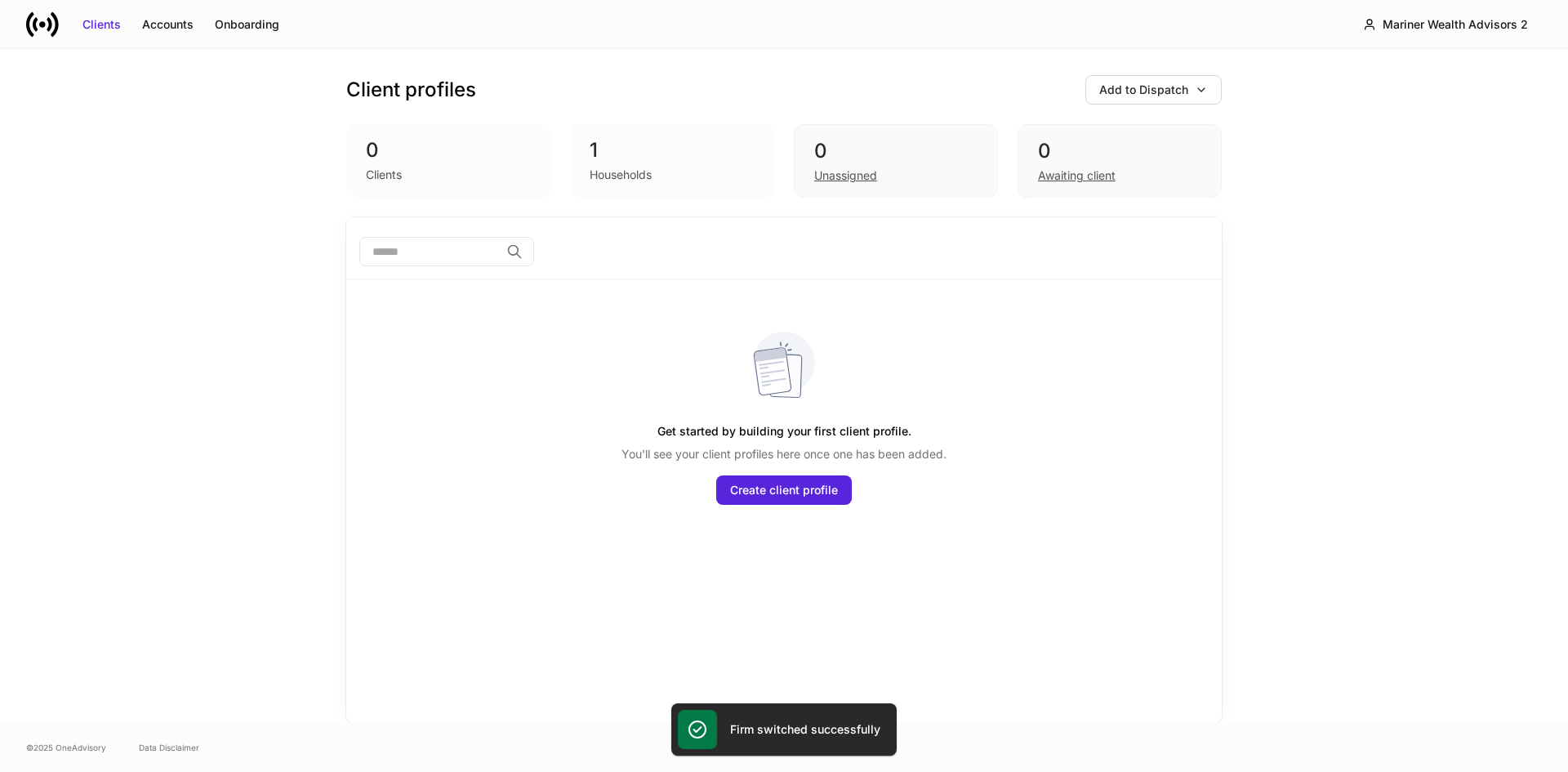
drag, startPoint x: 192, startPoint y: 260, endPoint x: 217, endPoint y: 238, distance: 33.3
click at [203, 249] on div "Client profiles Add to Dispatch 0 Clients 1 Households 0 Unassigned 0 Awaiting …" at bounding box center [784, 386] width 1568 height 674
click at [367, 158] on div "0" at bounding box center [449, 150] width 165 height 26
click at [372, 170] on div "Clients" at bounding box center [384, 175] width 36 height 17
click at [674, 176] on div "Households" at bounding box center [673, 173] width 165 height 19
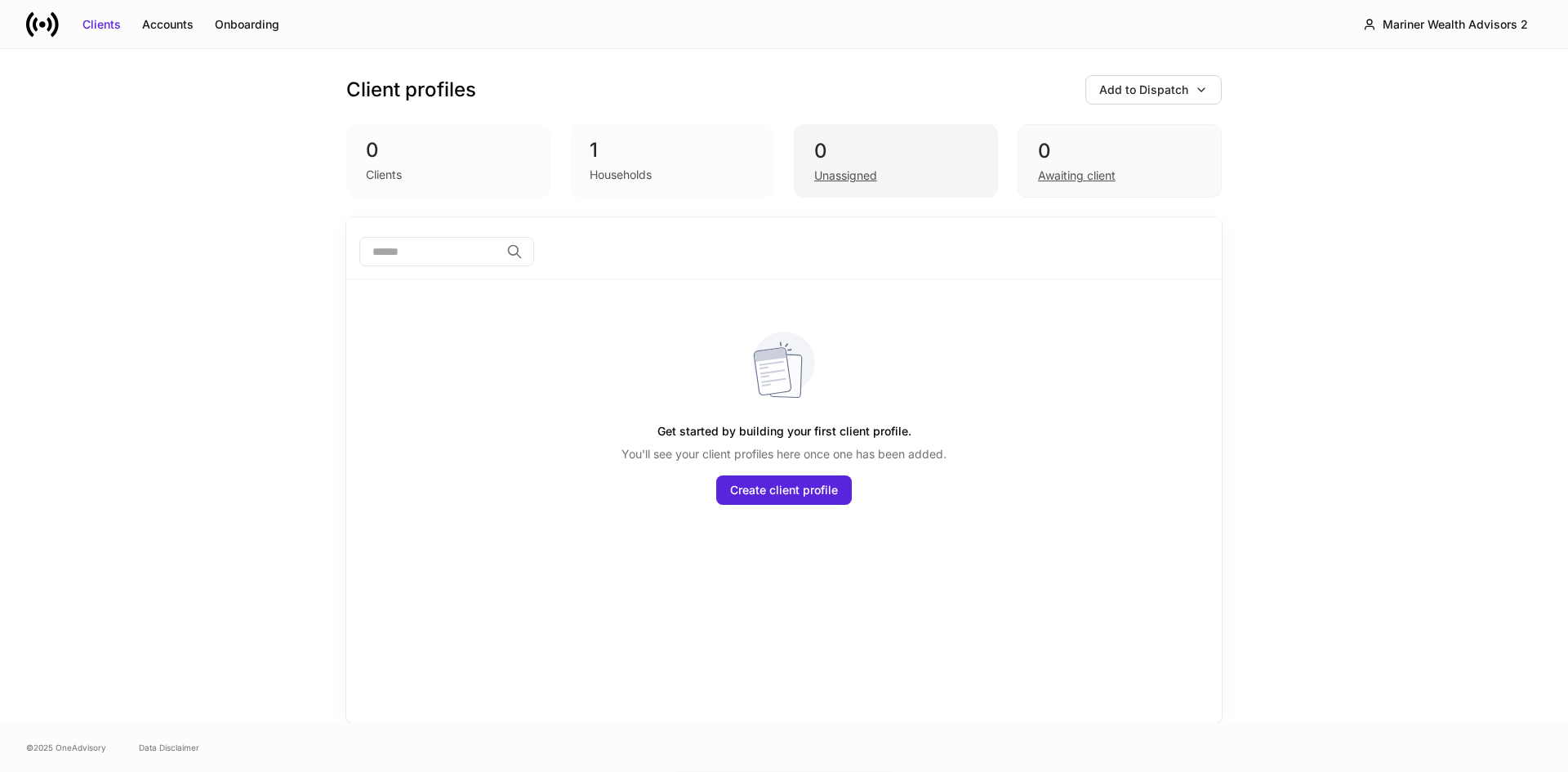
click at [824, 176] on div "Unassigned" at bounding box center [845, 176] width 63 height 17
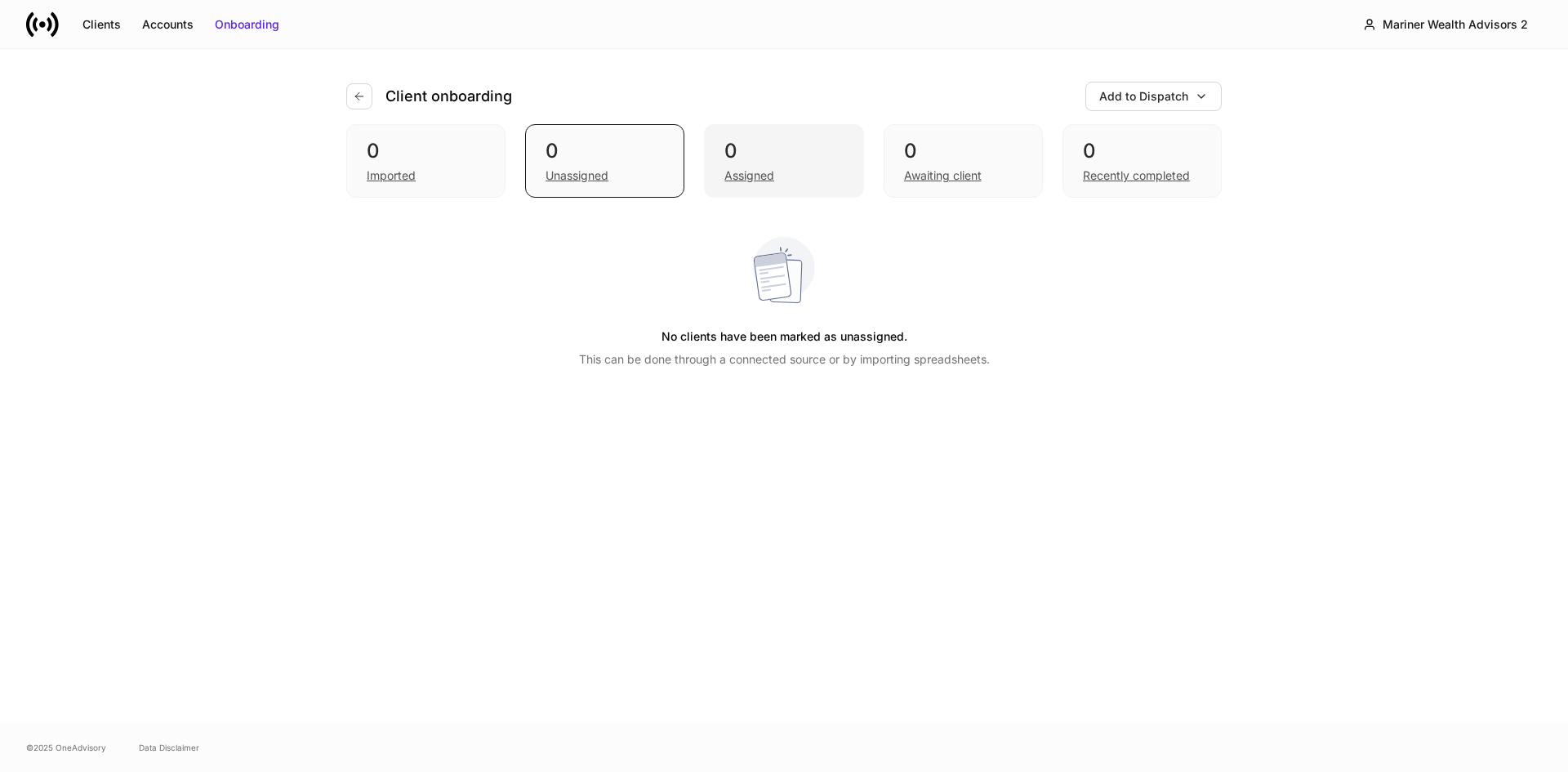
click at [763, 177] on div "Assigned" at bounding box center [749, 176] width 50 height 17
drag, startPoint x: 906, startPoint y: 173, endPoint x: 815, endPoint y: 177, distance: 91.1
click at [900, 174] on div "0 Awaiting client" at bounding box center [962, 161] width 159 height 74
click at [348, 90] on button "button" at bounding box center [359, 97] width 26 height 26
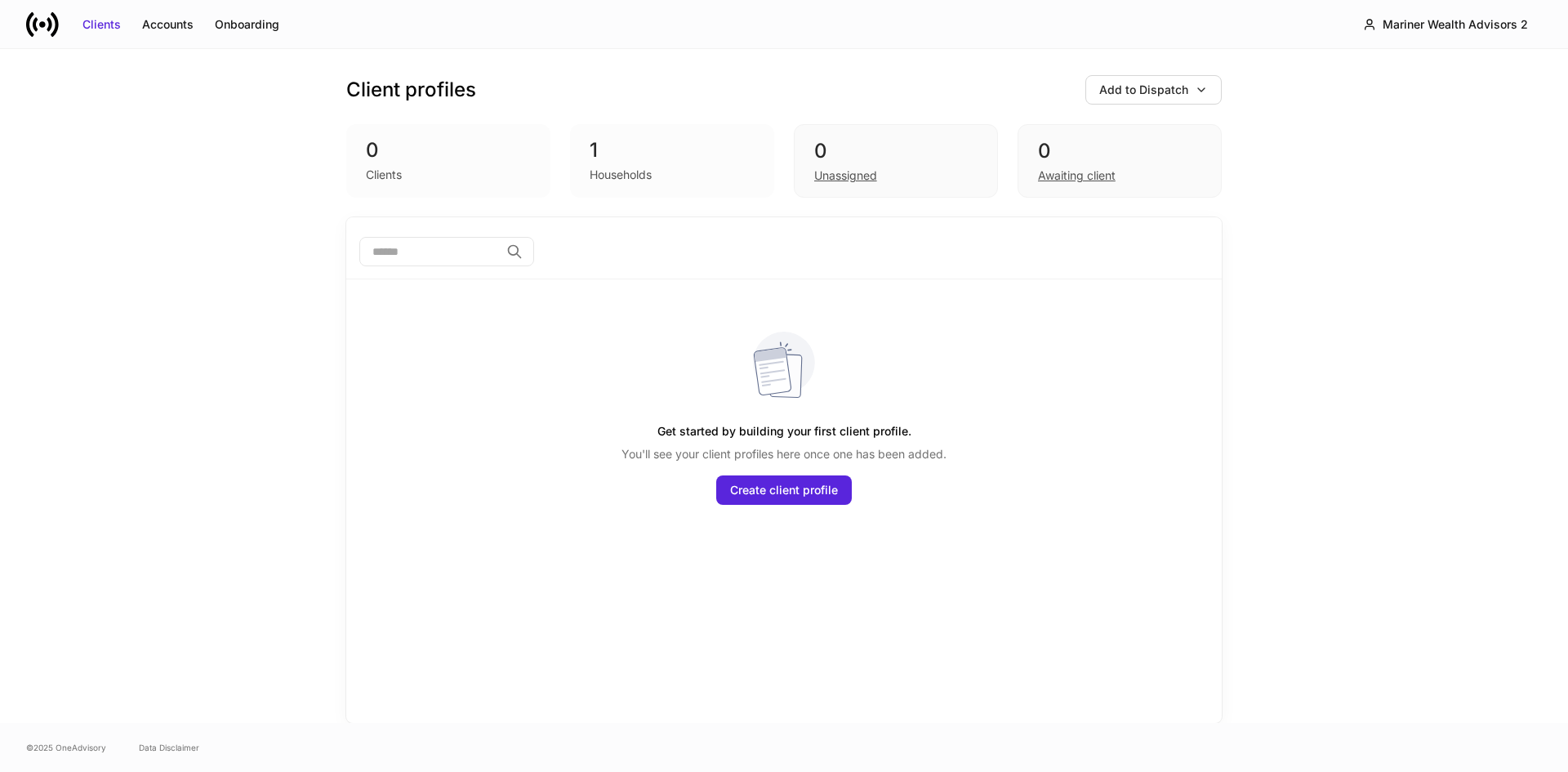
click at [357, 40] on div "Clients Accounts Onboarding Mariner Wealth Advisors 2" at bounding box center [784, 24] width 1568 height 48
click at [1479, 25] on div "Mariner Wealth Advisors 2" at bounding box center [1456, 25] width 146 height 17
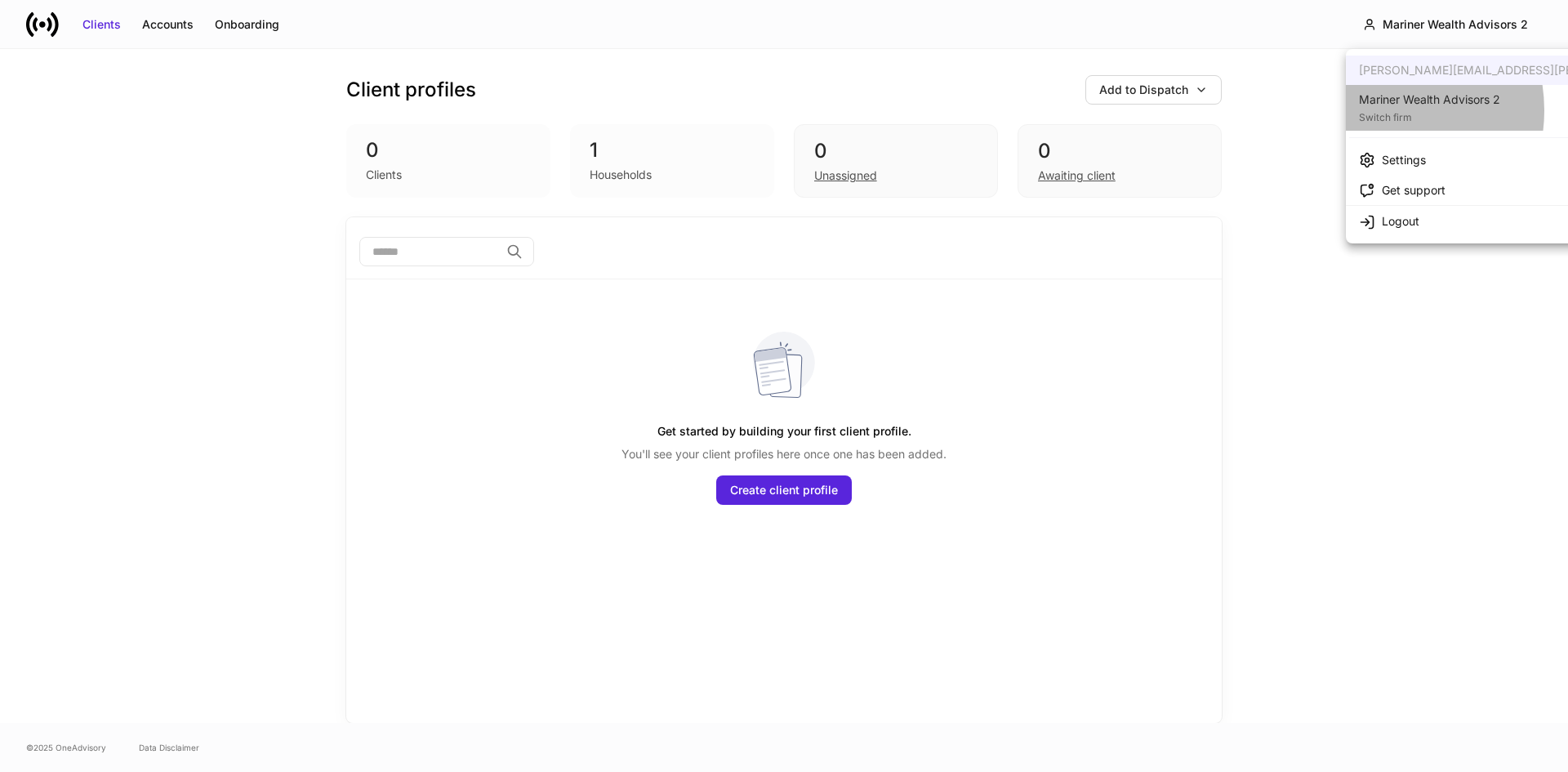
click at [1373, 111] on div "Switch firm" at bounding box center [1429, 116] width 141 height 17
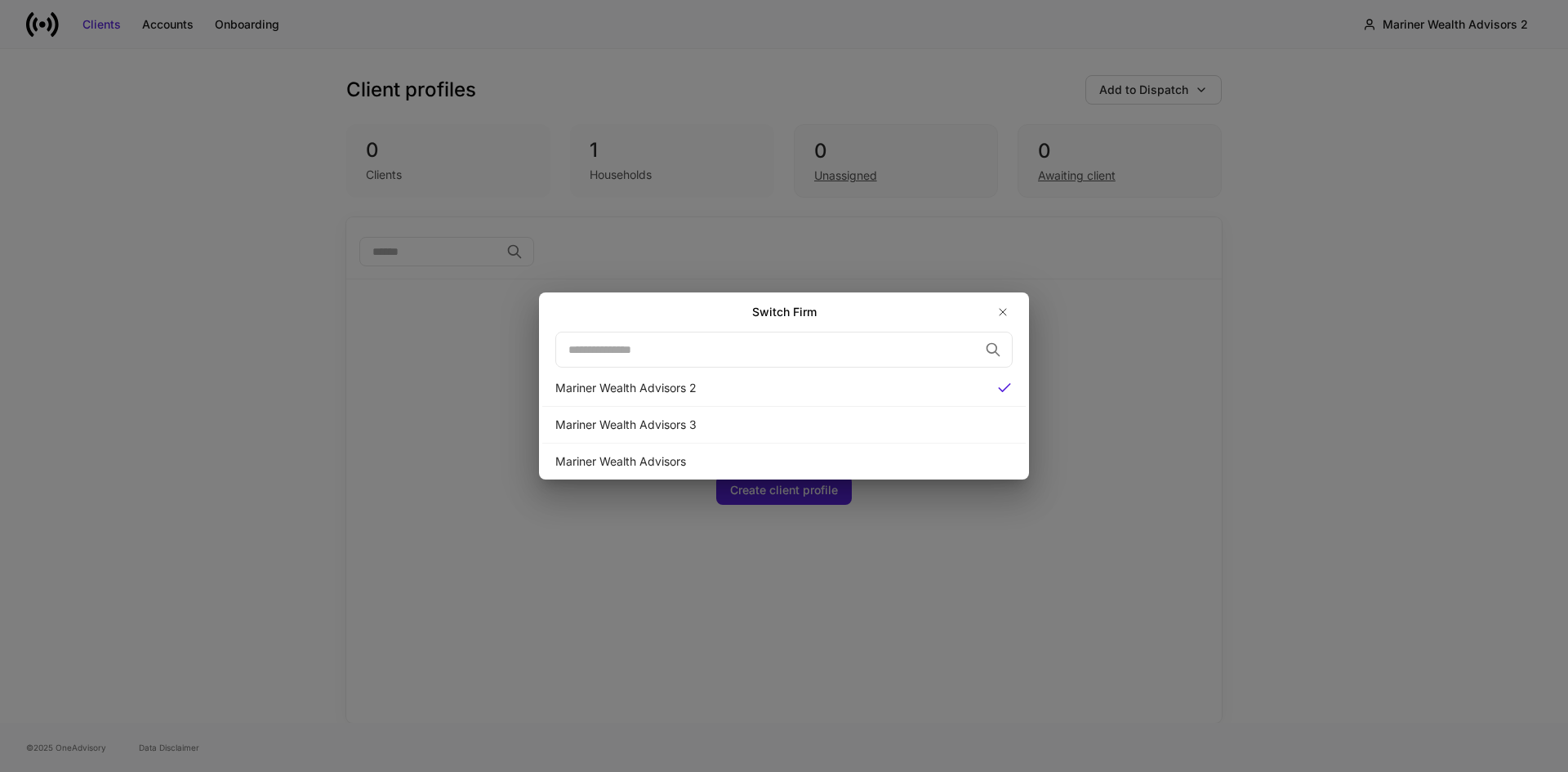
drag, startPoint x: 1340, startPoint y: 272, endPoint x: 1332, endPoint y: 274, distance: 8.2
click at [1340, 272] on div "Switch Firm ​ Mariner Wealth Advisors 2 Mariner Wealth Advisors 3 Mariner Wealt…" at bounding box center [784, 386] width 1568 height 772
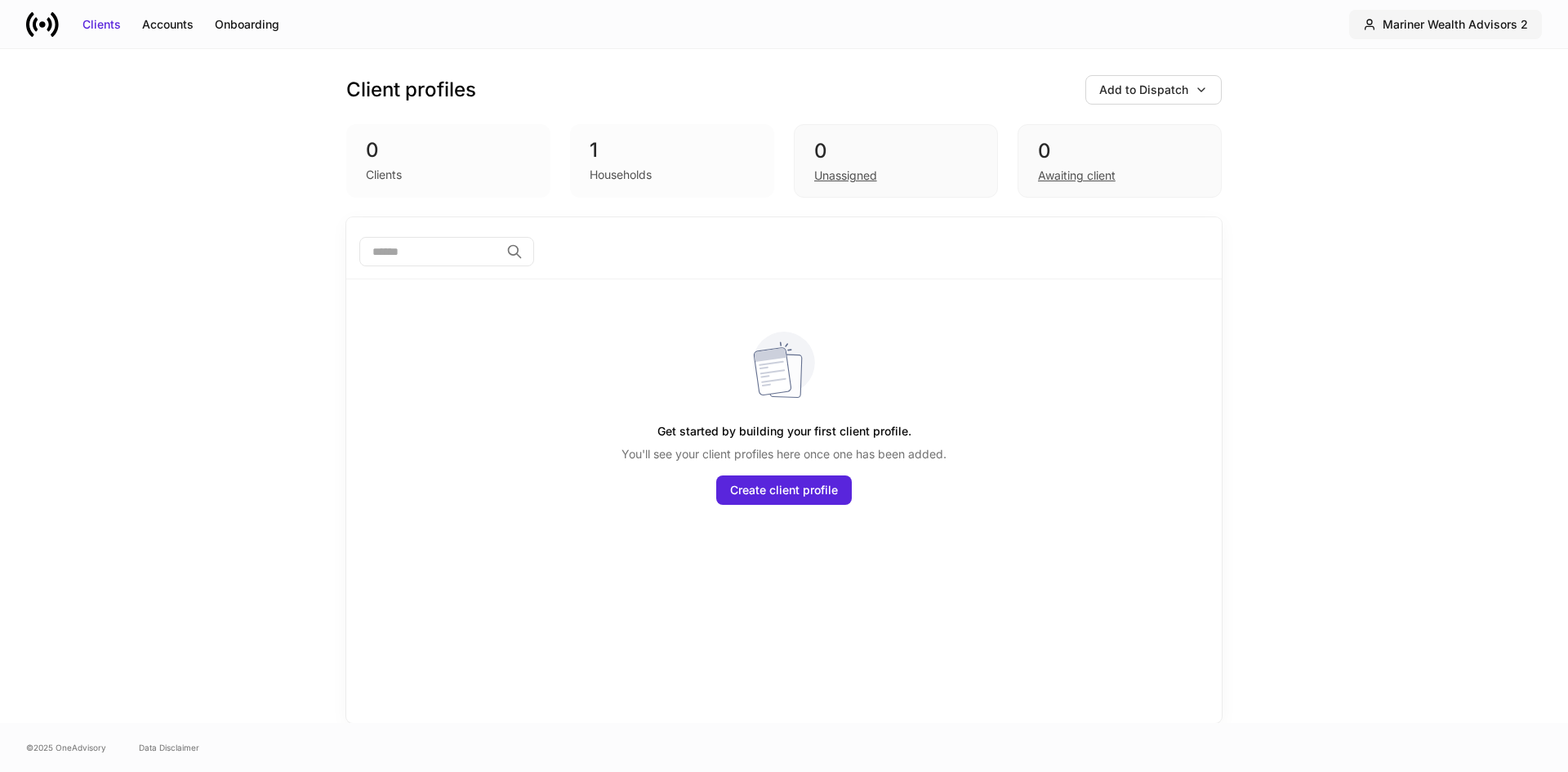
click at [1404, 36] on button "Mariner Wealth Advisors 2" at bounding box center [1446, 24] width 193 height 29
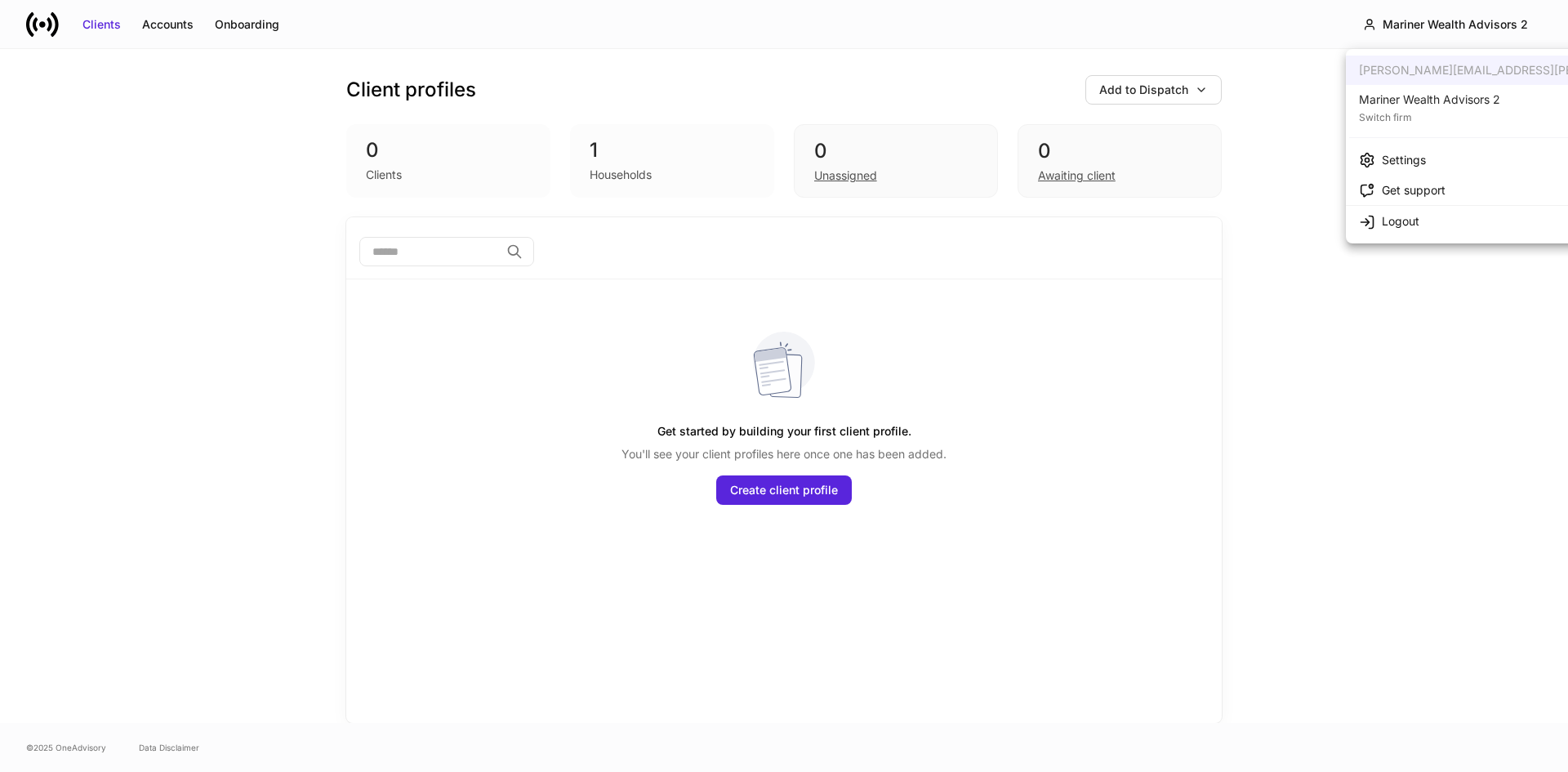
click at [1395, 122] on div "Switch firm" at bounding box center [1429, 116] width 141 height 17
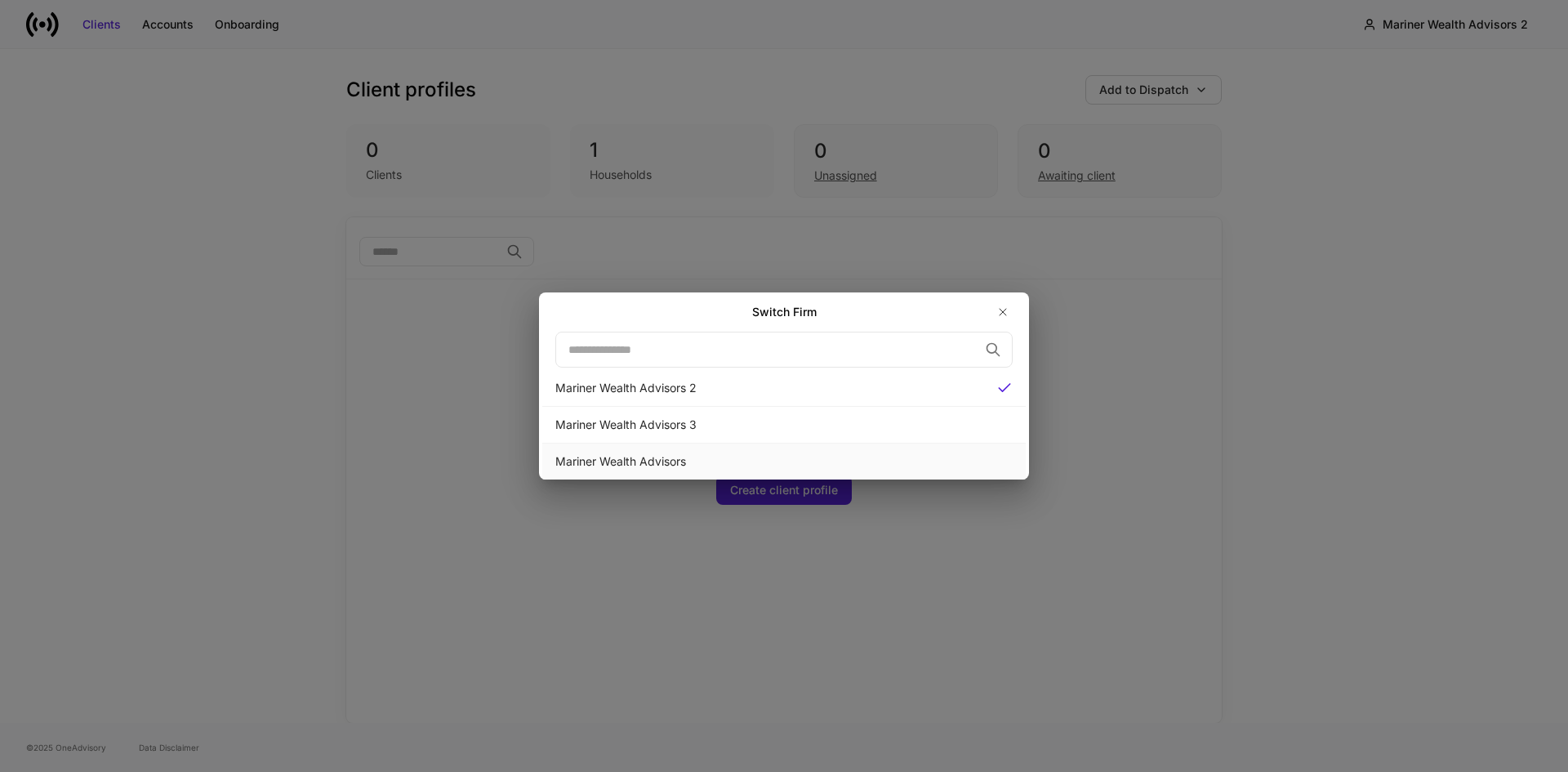
click at [625, 462] on div "Mariner Wealth Advisors" at bounding box center [783, 461] width 457 height 17
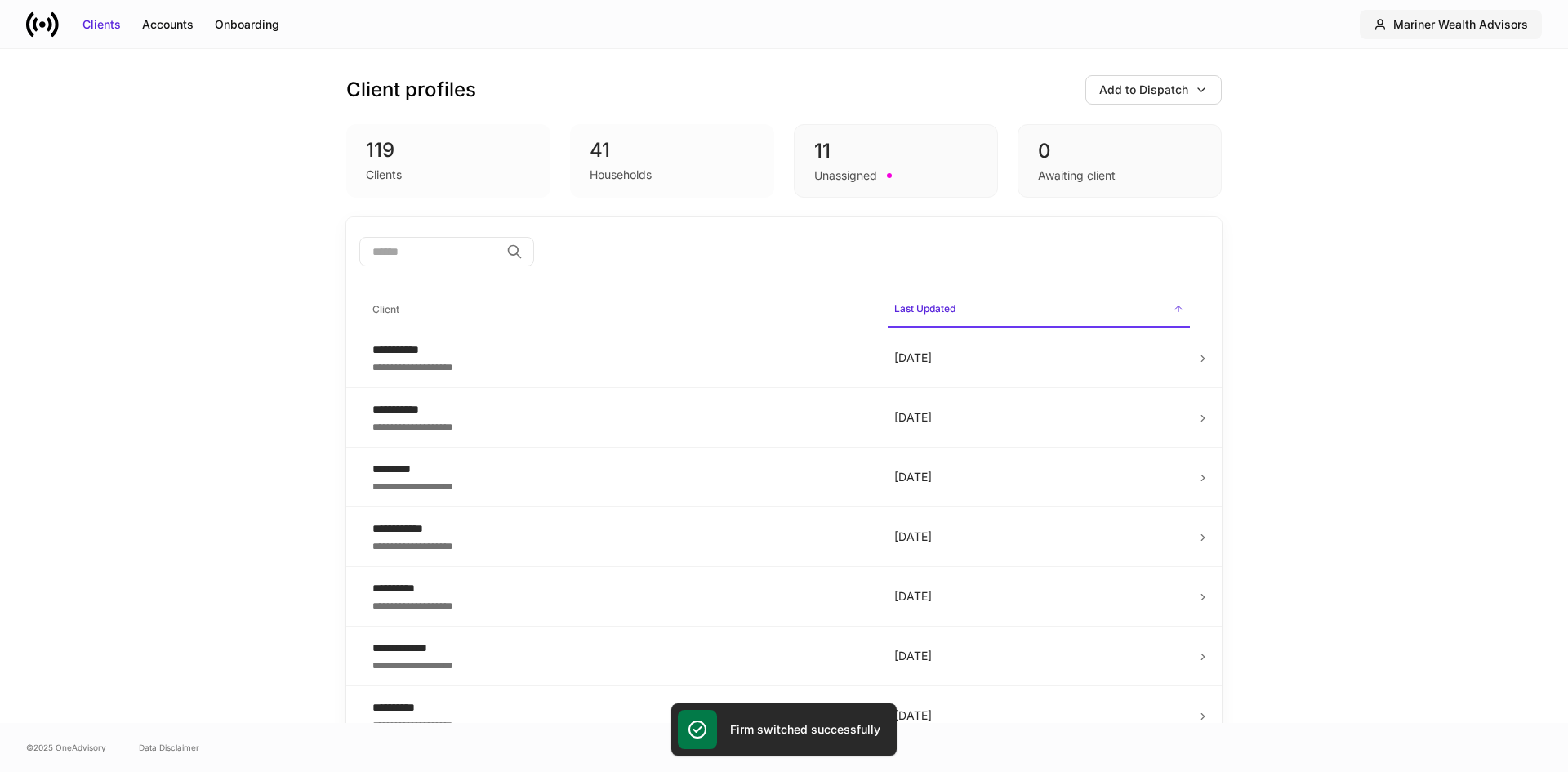
click at [1406, 31] on div "Mariner Wealth Advisors" at bounding box center [1460, 25] width 134 height 17
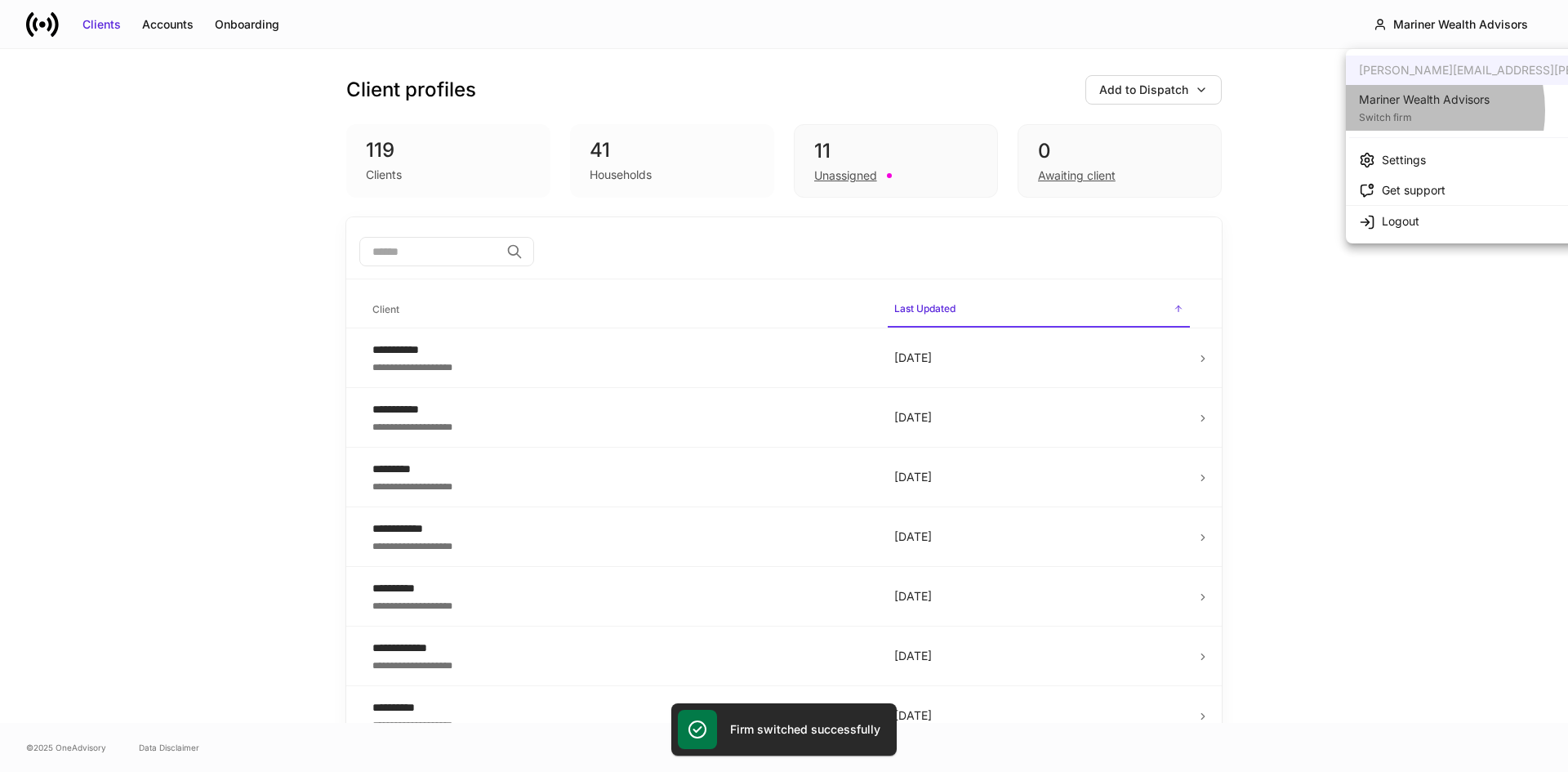
click at [1403, 111] on div "Switch firm" at bounding box center [1424, 116] width 131 height 17
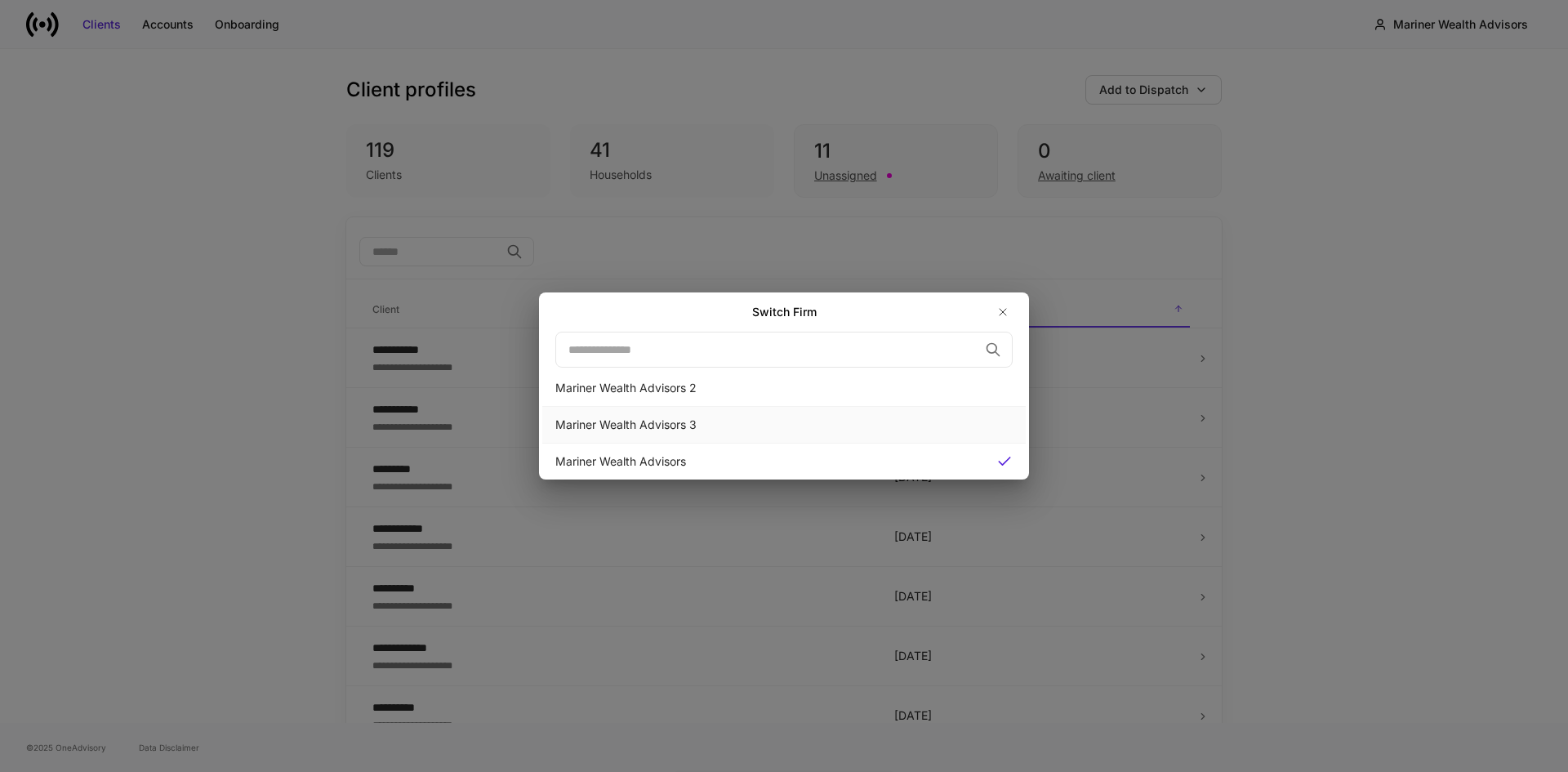
click at [667, 418] on div "Mariner Wealth Advisors 3" at bounding box center [783, 424] width 457 height 17
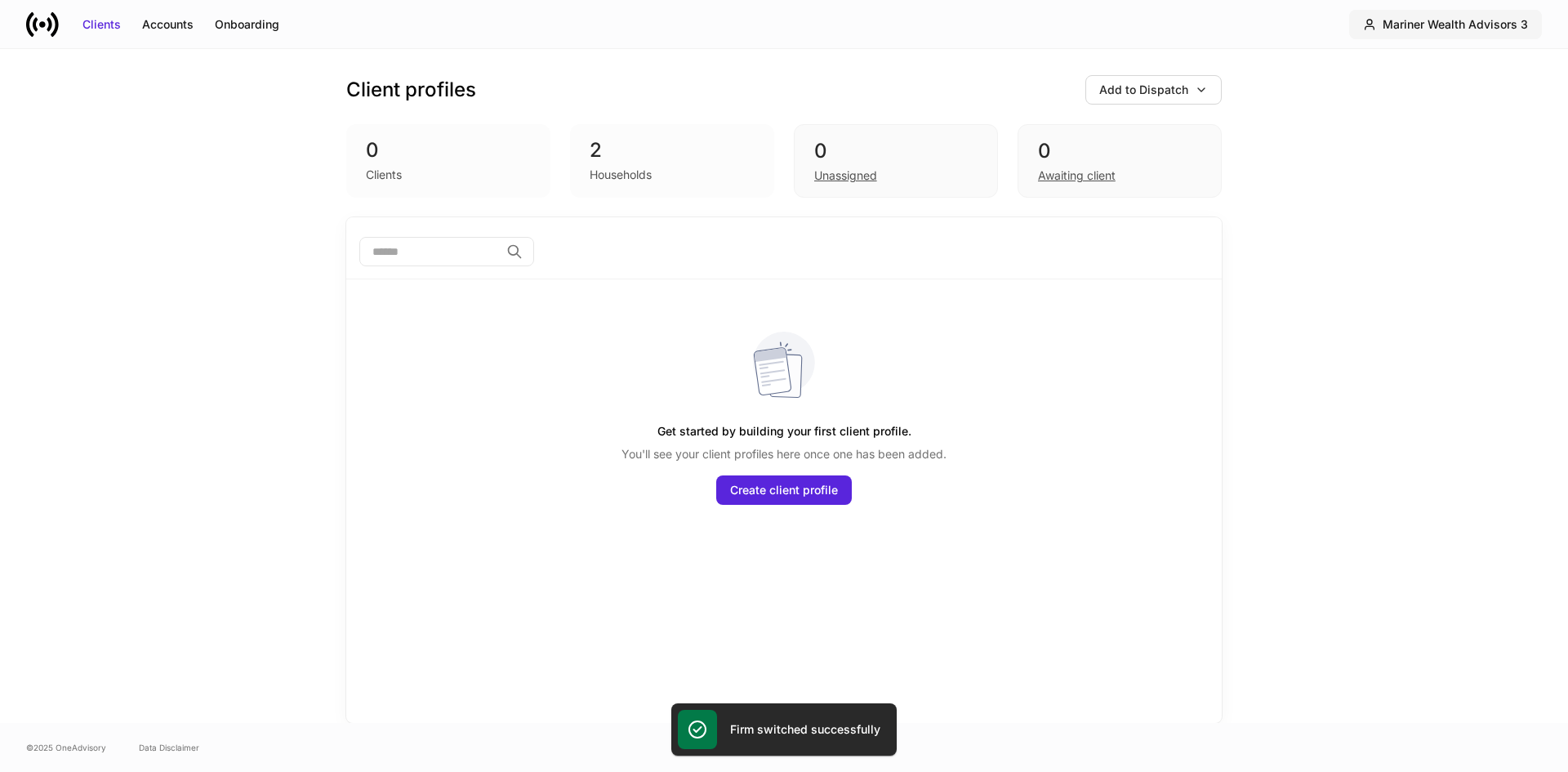
click at [1429, 30] on div "Mariner Wealth Advisors 3" at bounding box center [1456, 25] width 146 height 17
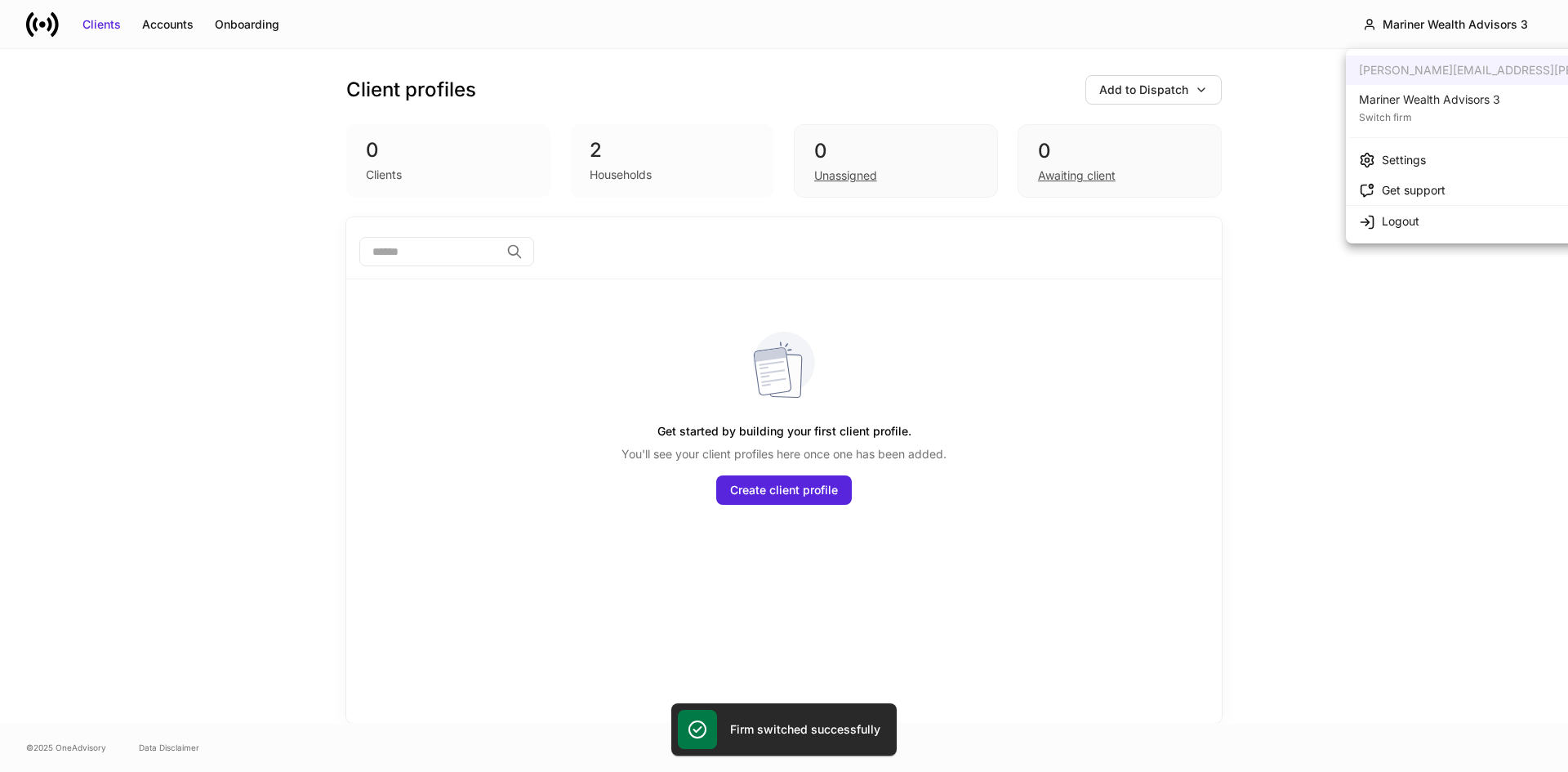
click at [1399, 113] on div "Switch firm" at bounding box center [1429, 116] width 141 height 17
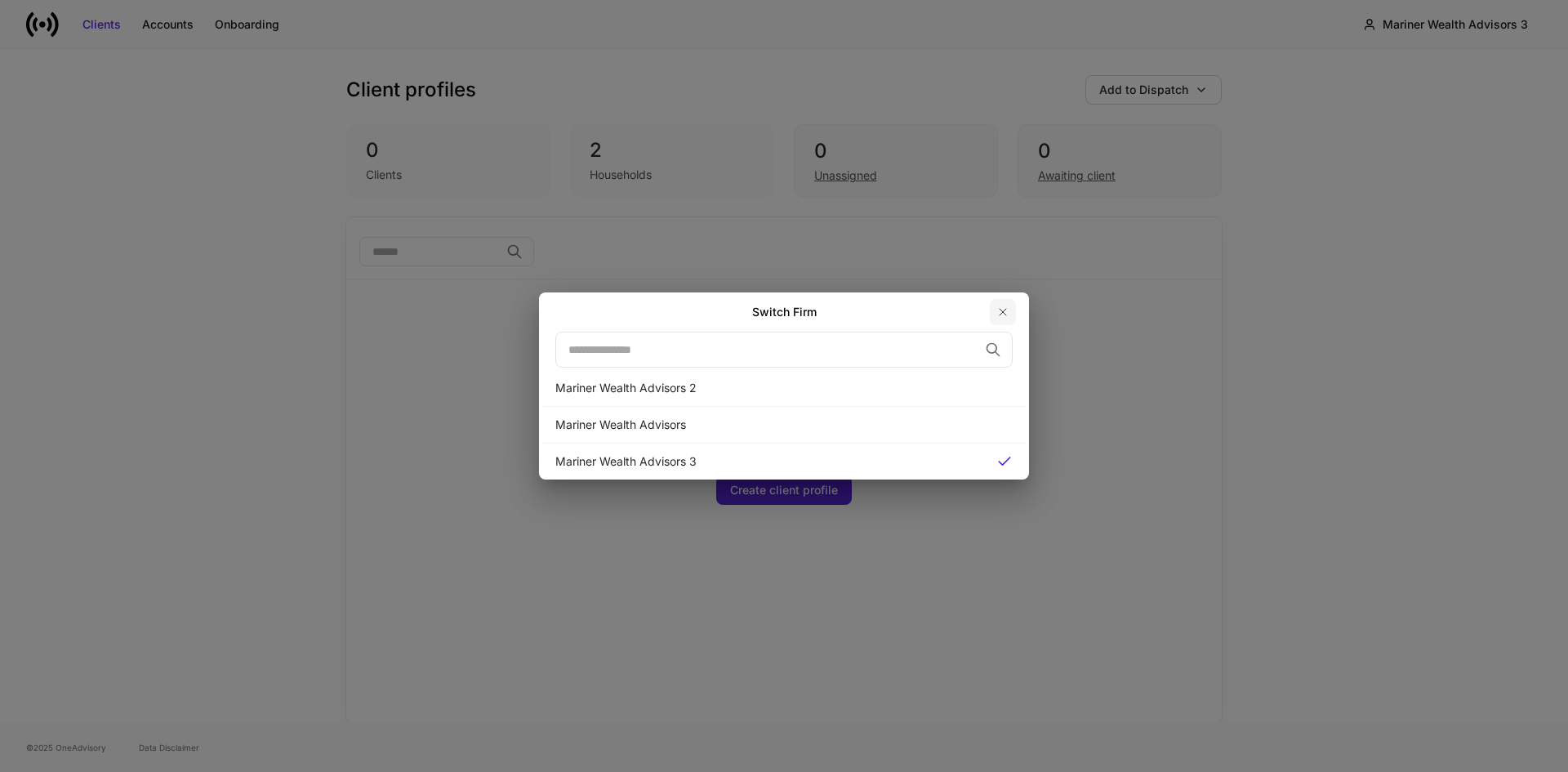
click at [1005, 311] on icon "button" at bounding box center [1003, 312] width 13 height 13
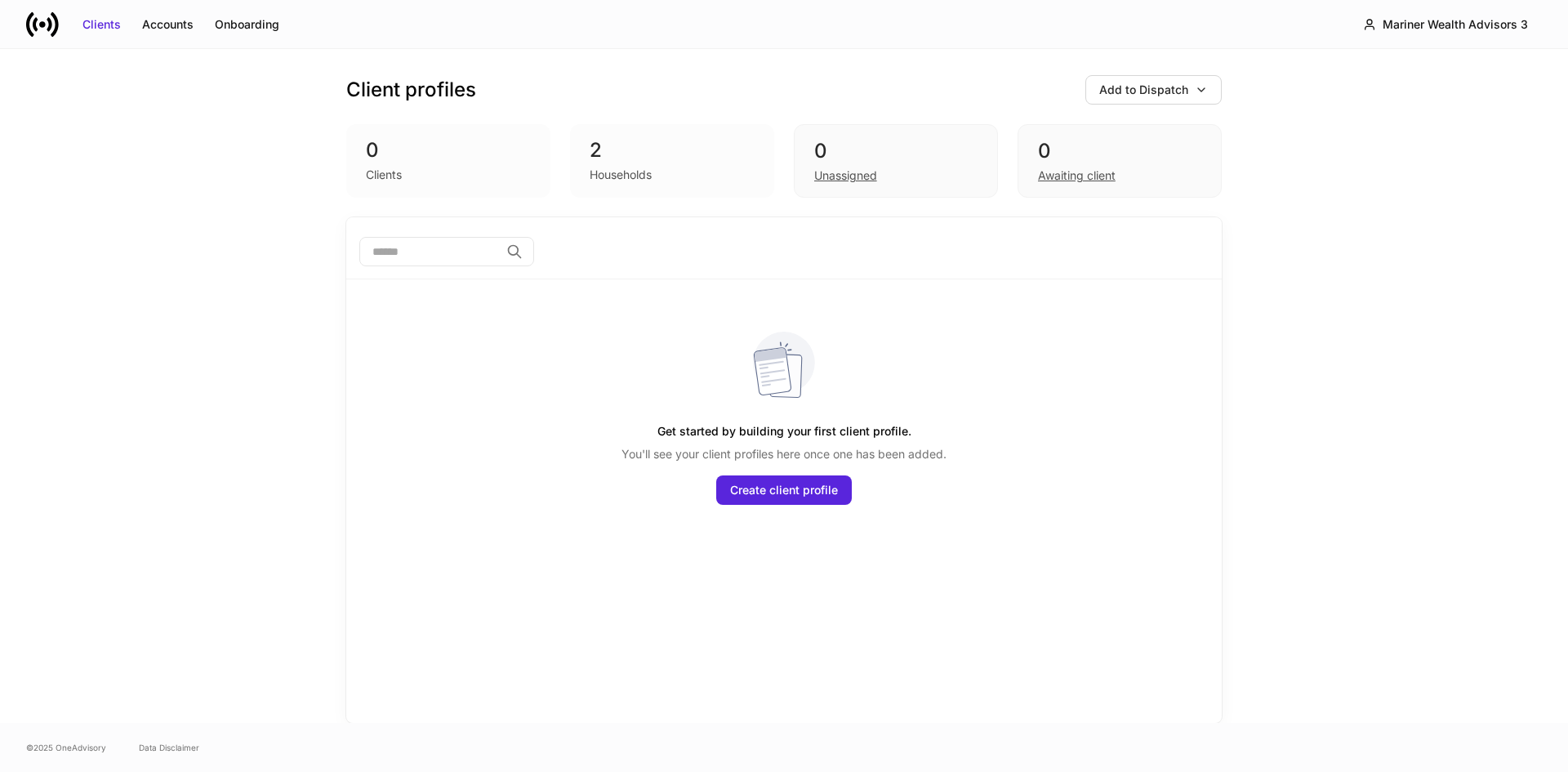
click at [259, 146] on div "Client profiles Add to Dispatch 0 Clients 2 Households 0 Unassigned 0 Awaiting …" at bounding box center [784, 386] width 1568 height 674
drag, startPoint x: 544, startPoint y: 25, endPoint x: 872, endPoint y: 24, distance: 328.0
click at [549, 25] on div "Clients Accounts Onboarding Mariner Wealth Advisors 3" at bounding box center [784, 24] width 1568 height 48
